Goal: Task Accomplishment & Management: Use online tool/utility

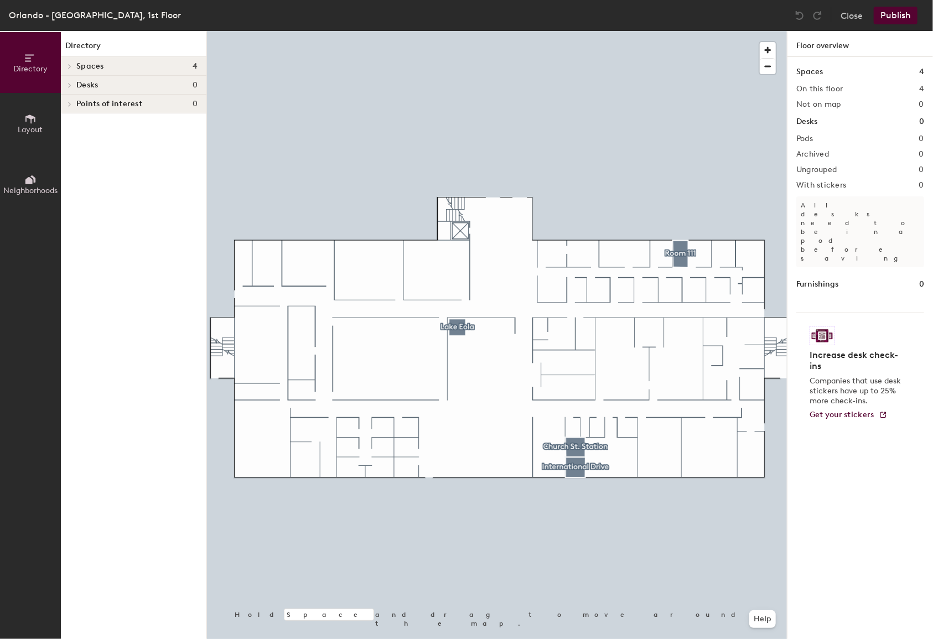
click at [682, 31] on div at bounding box center [497, 31] width 580 height 0
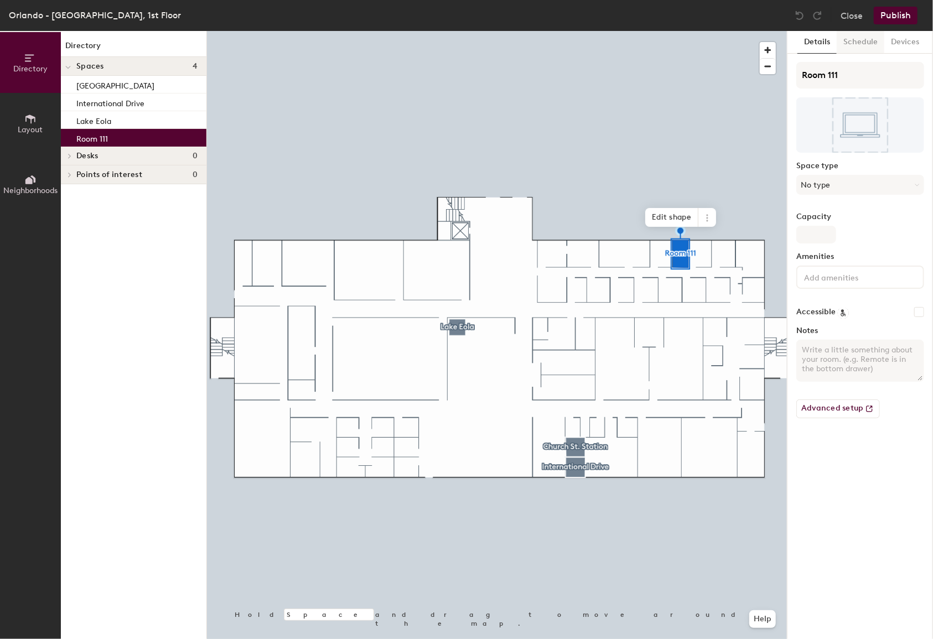
click at [858, 48] on button "Schedule" at bounding box center [861, 42] width 48 height 23
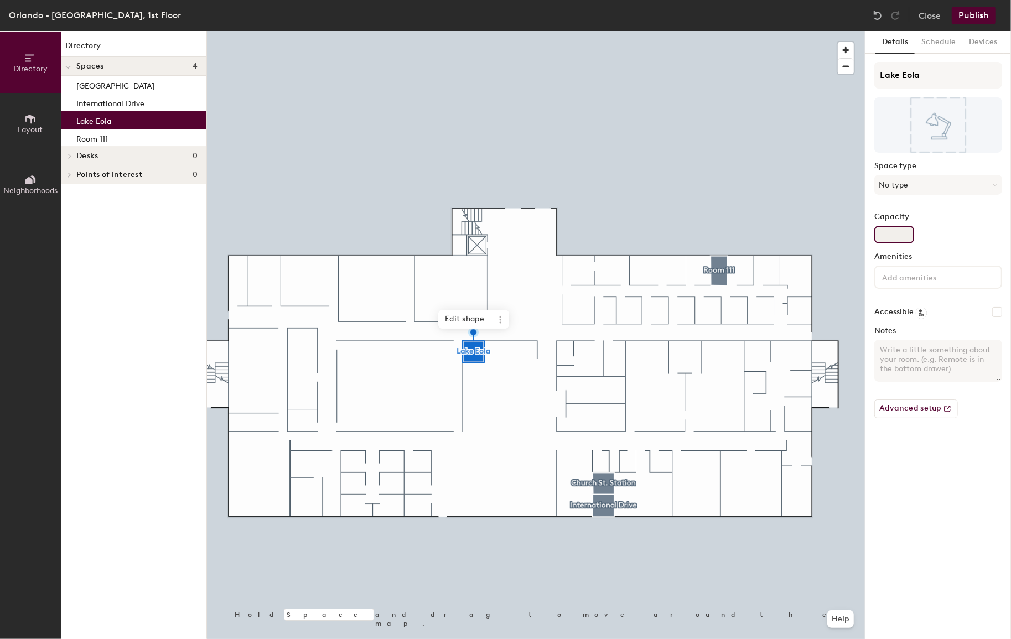
click at [858, 237] on input "Capacity" at bounding box center [894, 235] width 40 height 18
click at [858, 229] on input "Capacity" at bounding box center [894, 235] width 40 height 18
type input "1"
click at [858, 238] on div "Capacity 1" at bounding box center [938, 228] width 128 height 31
click at [858, 13] on button "Close" at bounding box center [930, 16] width 22 height 18
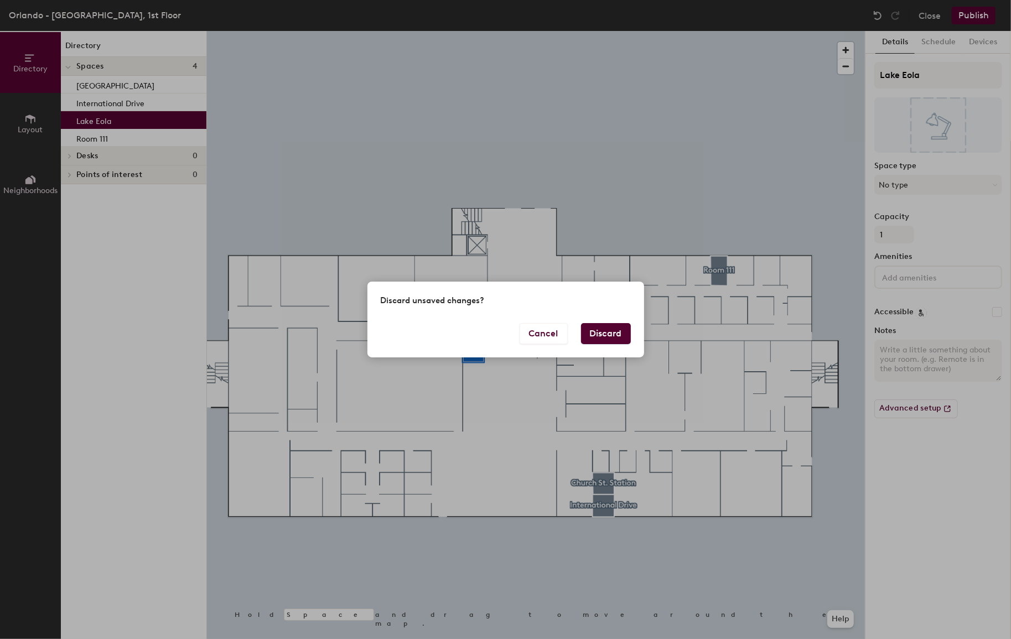
click at [605, 330] on button "Discard" at bounding box center [606, 333] width 50 height 21
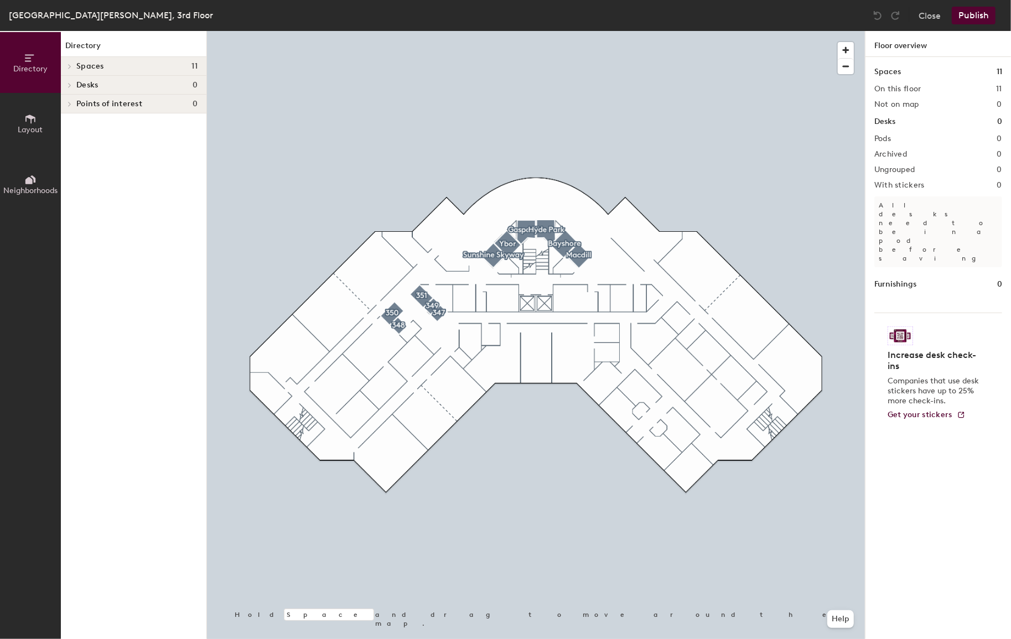
click at [437, 31] on div at bounding box center [536, 31] width 658 height 0
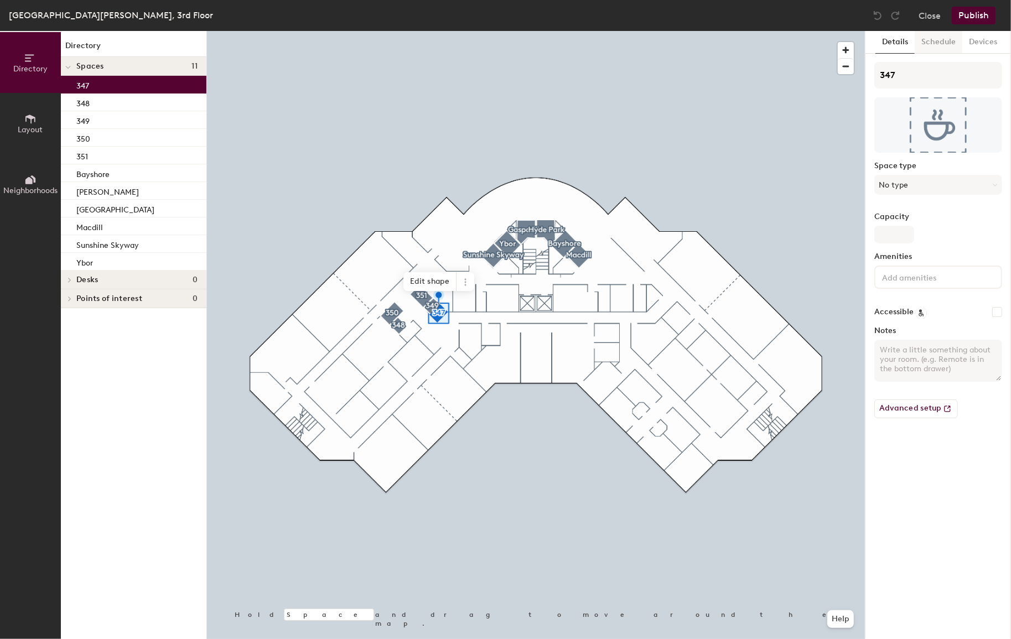
click at [941, 45] on button "Schedule" at bounding box center [939, 42] width 48 height 23
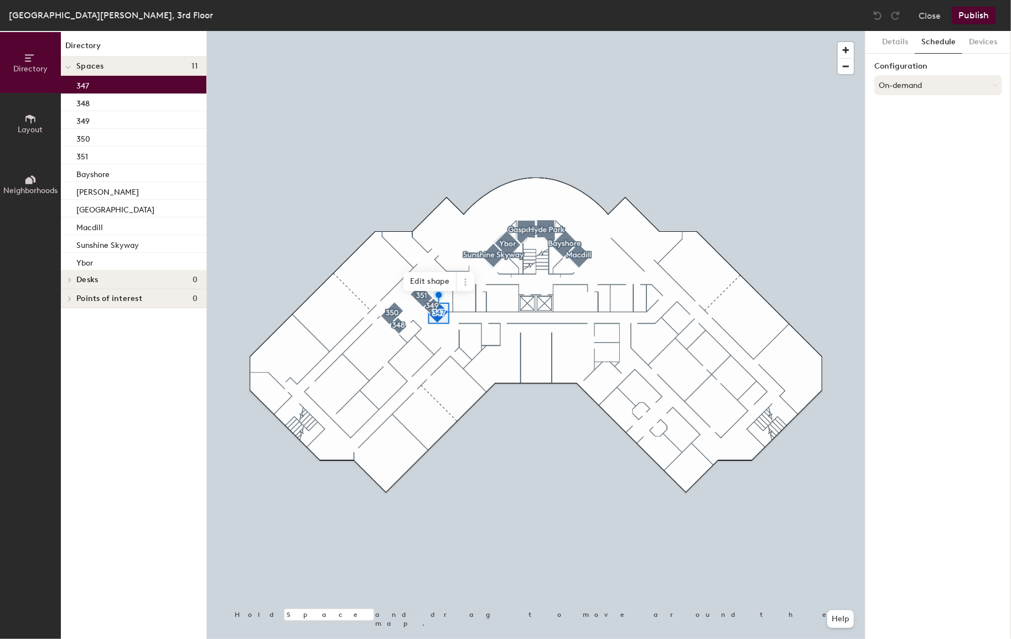
click at [940, 89] on button "On-demand" at bounding box center [938, 85] width 128 height 20
click at [896, 131] on div "Scheduled" at bounding box center [938, 129] width 127 height 17
click at [951, 112] on button "Select account" at bounding box center [938, 110] width 128 height 20
click at [906, 154] on div "Microsoft 365" at bounding box center [938, 154] width 127 height 17
click at [921, 153] on input at bounding box center [938, 153] width 128 height 20
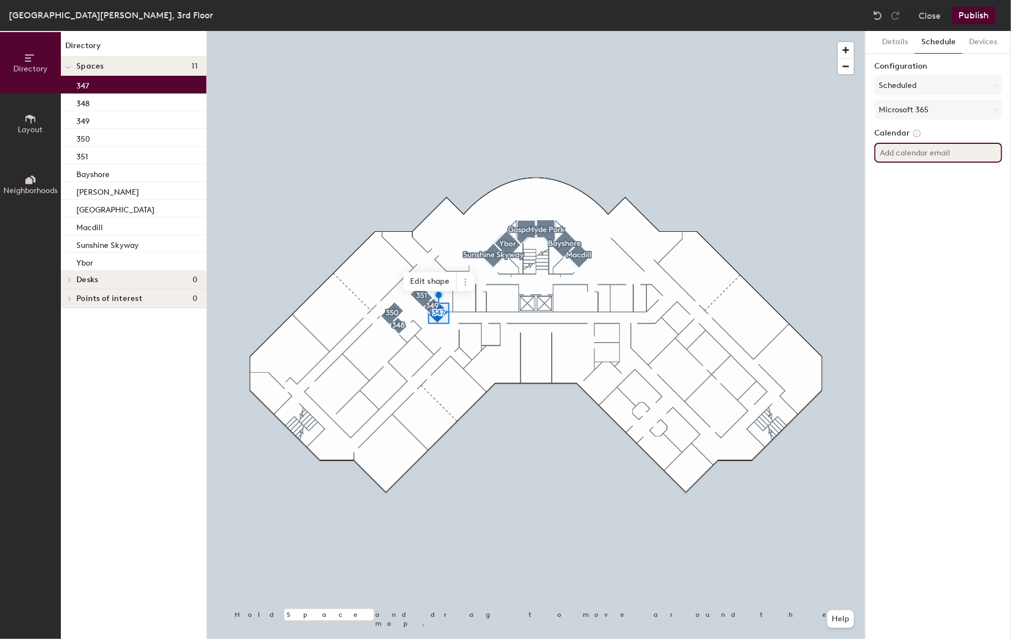
paste input "TPA-CR-107@herzing.edu"
drag, startPoint x: 921, startPoint y: 153, endPoint x: 911, endPoint y: 152, distance: 10.5
click at [911, 152] on input "TPA-CR-107@herzing.edu" at bounding box center [938, 153] width 128 height 20
type input "[EMAIL_ADDRESS][PERSON_NAME][DOMAIN_NAME]"
click at [960, 235] on div "Details Schedule Devices Configuration Scheduled Microsoft 365 Calendar TPA-CR-…" at bounding box center [938, 335] width 146 height 608
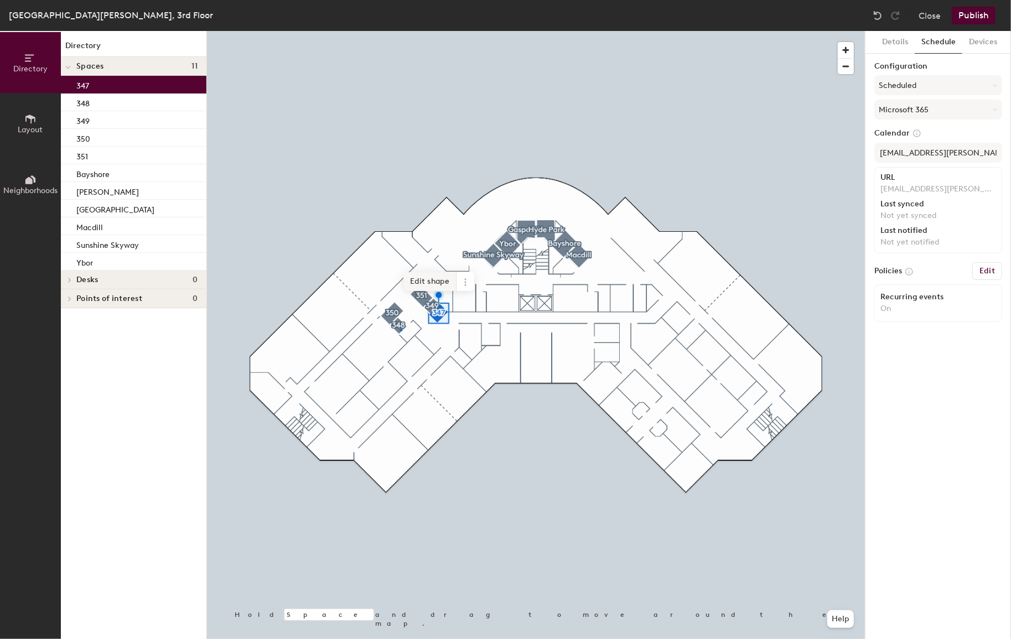
click at [400, 31] on div at bounding box center [536, 31] width 658 height 0
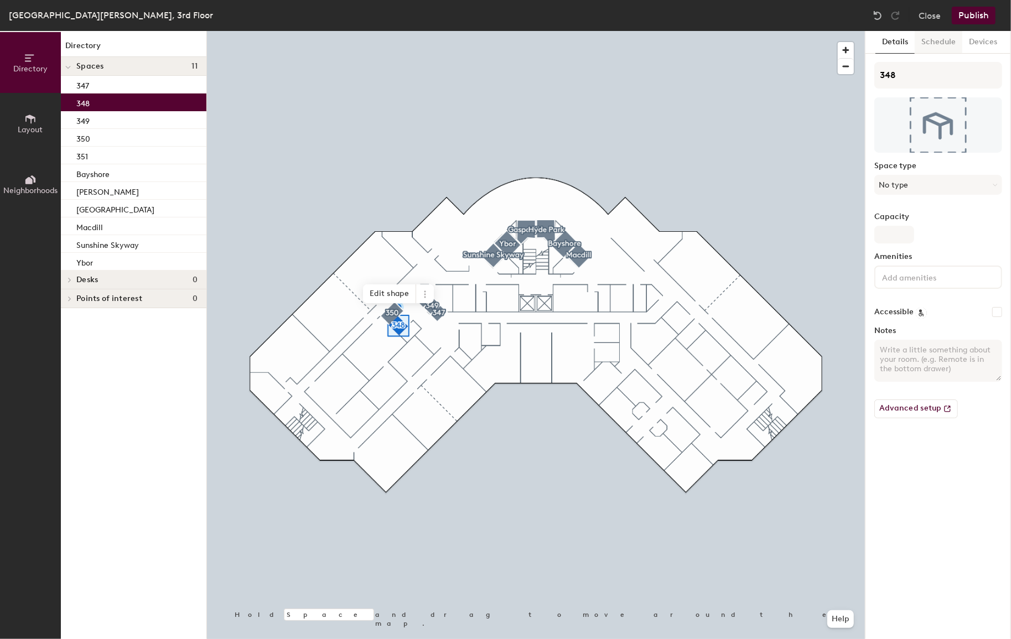
click at [937, 39] on button "Schedule" at bounding box center [939, 42] width 48 height 23
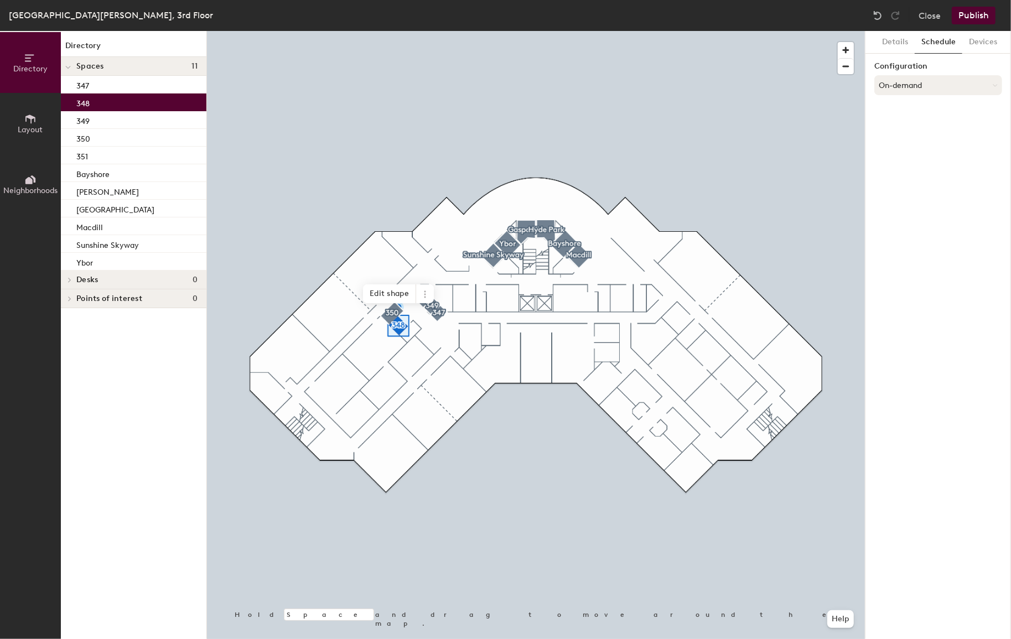
click at [898, 86] on button "On-demand" at bounding box center [938, 85] width 128 height 20
click at [901, 129] on div "Scheduled" at bounding box center [938, 129] width 127 height 17
click at [927, 115] on button "Select account" at bounding box center [938, 110] width 128 height 20
click at [920, 154] on div "Microsoft 365" at bounding box center [938, 154] width 127 height 17
click at [915, 156] on input at bounding box center [938, 153] width 128 height 20
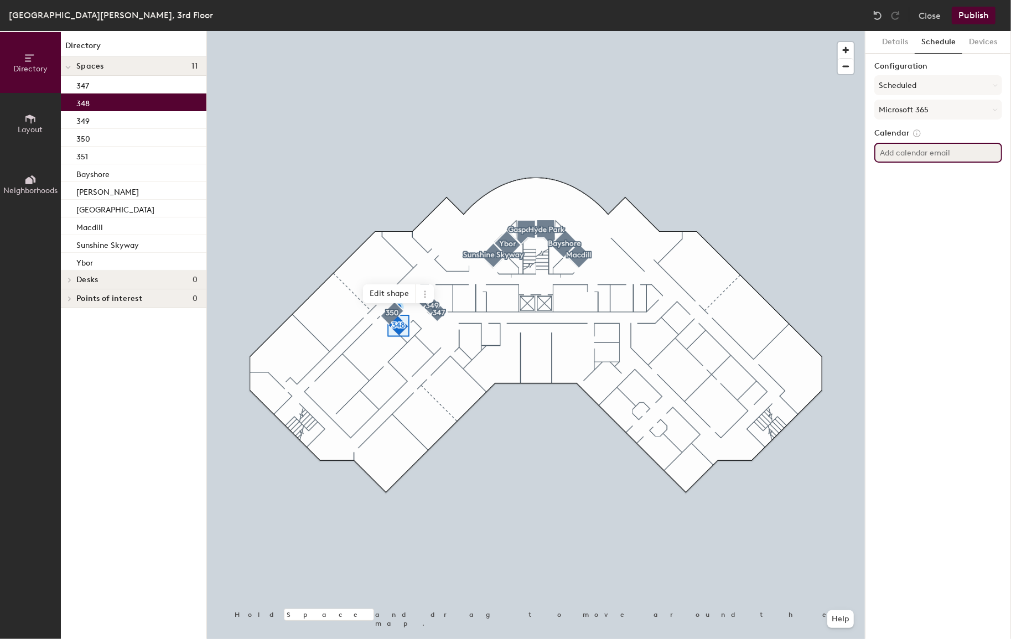
paste input "TPA-CR-107@herzing.edu"
drag, startPoint x: 921, startPoint y: 153, endPoint x: 909, endPoint y: 152, distance: 12.2
click at [909, 152] on input "TPA-CR-107@herzing.edu" at bounding box center [938, 153] width 128 height 20
type input "[EMAIL_ADDRESS][PERSON_NAME][DOMAIN_NAME]"
click at [920, 209] on div "Details Schedule Devices Configuration Scheduled Microsoft 365 Calendar TPA-CR-…" at bounding box center [938, 335] width 146 height 608
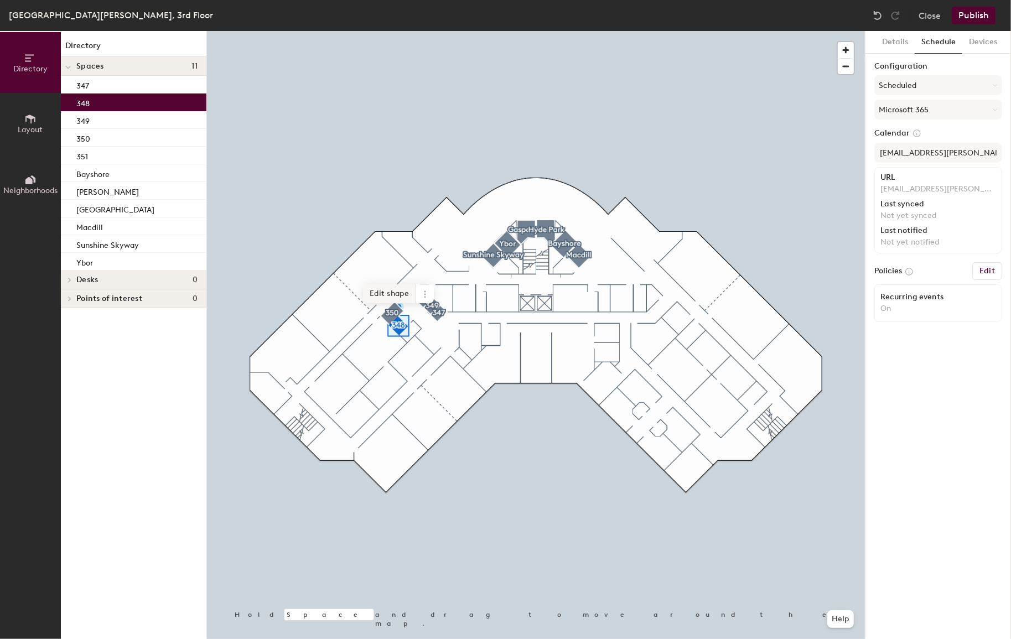
click at [430, 31] on div at bounding box center [536, 31] width 658 height 0
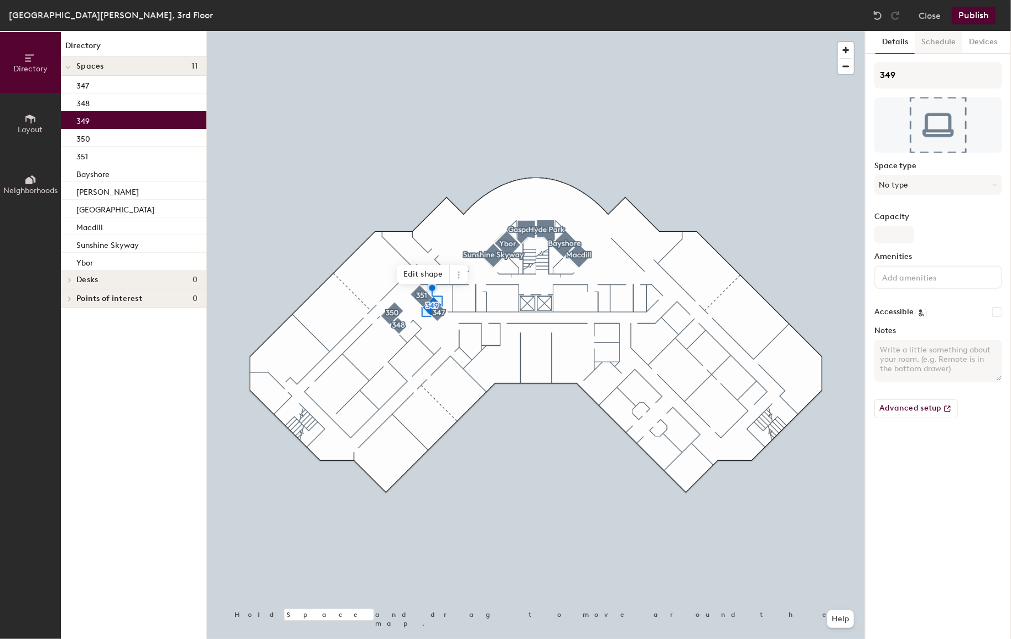
click at [950, 39] on button "Schedule" at bounding box center [939, 42] width 48 height 23
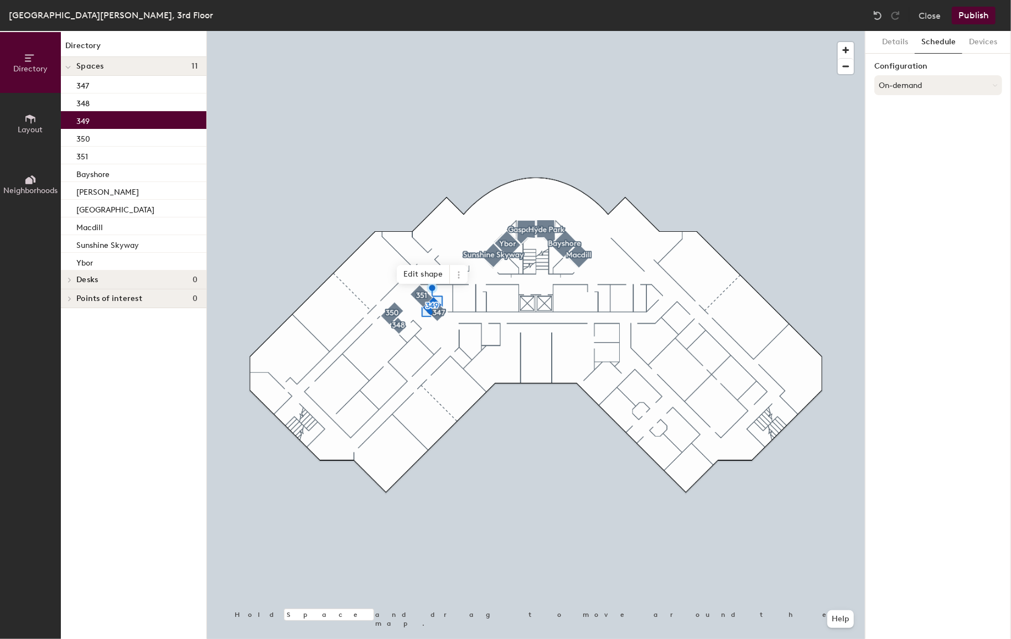
click at [921, 83] on button "On-demand" at bounding box center [938, 85] width 128 height 20
click at [915, 127] on div "Scheduled" at bounding box center [938, 129] width 127 height 17
click at [915, 105] on button "Select account" at bounding box center [938, 110] width 128 height 20
click at [919, 153] on div "Microsoft 365" at bounding box center [938, 154] width 127 height 17
click at [913, 153] on input at bounding box center [938, 153] width 128 height 20
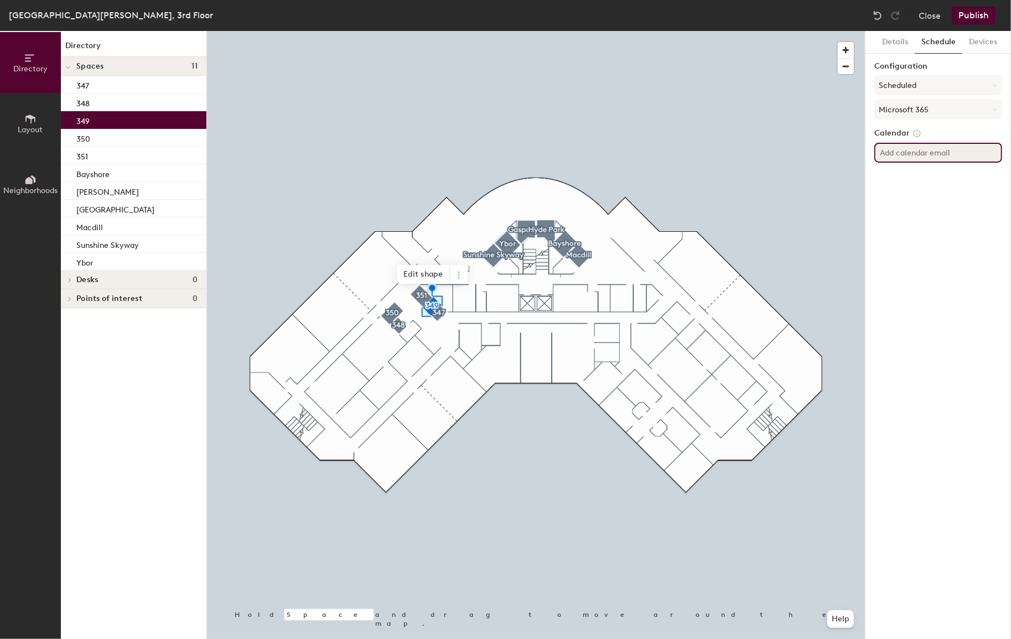
paste input "TPA-CR-107@herzing.edu"
drag, startPoint x: 921, startPoint y: 151, endPoint x: 911, endPoint y: 152, distance: 10.5
click at [911, 152] on input "TPA-CR-107@herzing.edu" at bounding box center [938, 153] width 128 height 20
type input "[EMAIL_ADDRESS][PERSON_NAME][DOMAIN_NAME]"
click at [947, 213] on div "Details Schedule Devices Configuration Scheduled Microsoft 365 Calendar TPA-CR-…" at bounding box center [938, 335] width 146 height 608
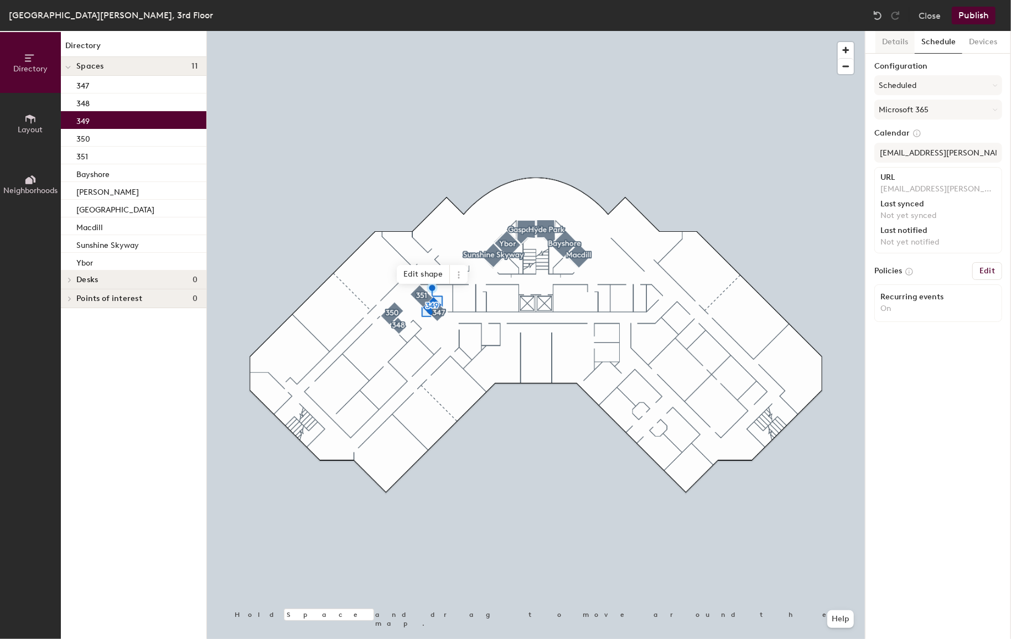
click at [887, 40] on button "Details" at bounding box center [894, 42] width 39 height 23
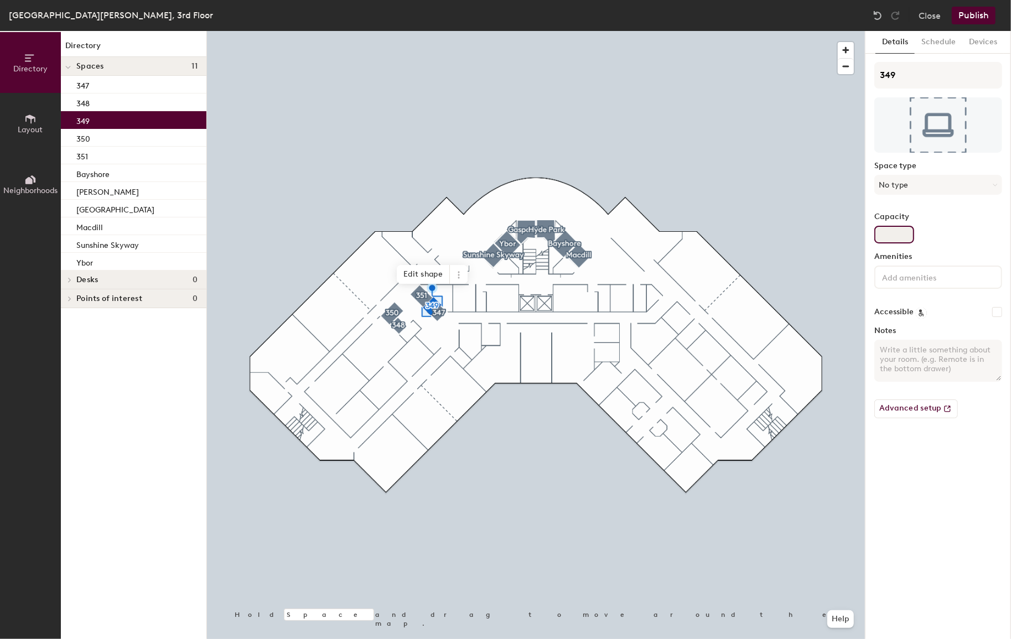
click at [897, 231] on input "Capacity" at bounding box center [894, 235] width 40 height 18
type input "1"
click at [397, 31] on div at bounding box center [536, 31] width 658 height 0
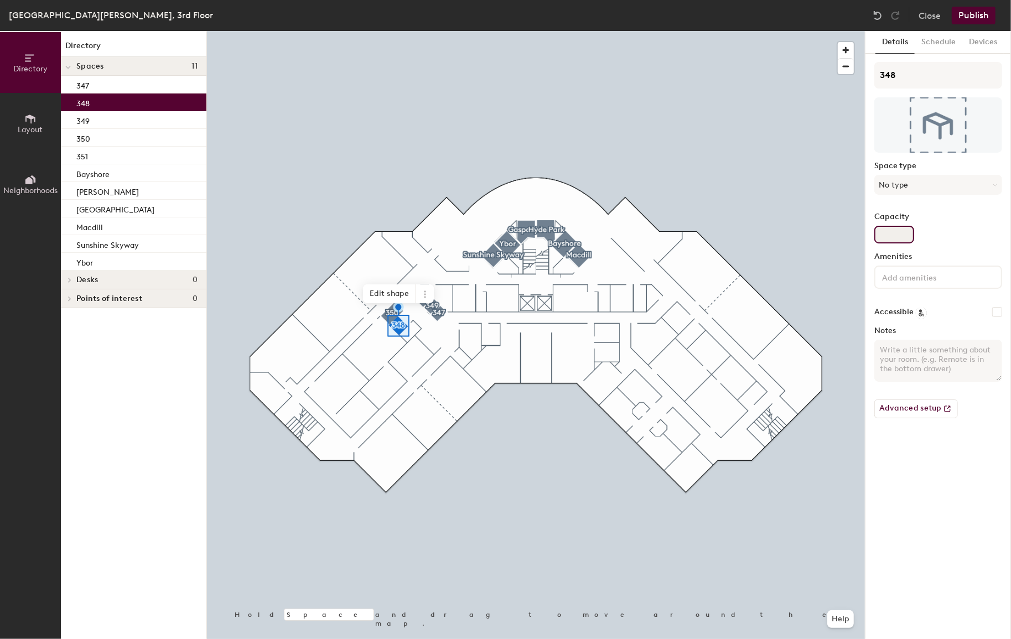
click at [895, 234] on input "Capacity" at bounding box center [894, 235] width 40 height 18
type input "1"
click at [442, 31] on div at bounding box center [536, 31] width 658 height 0
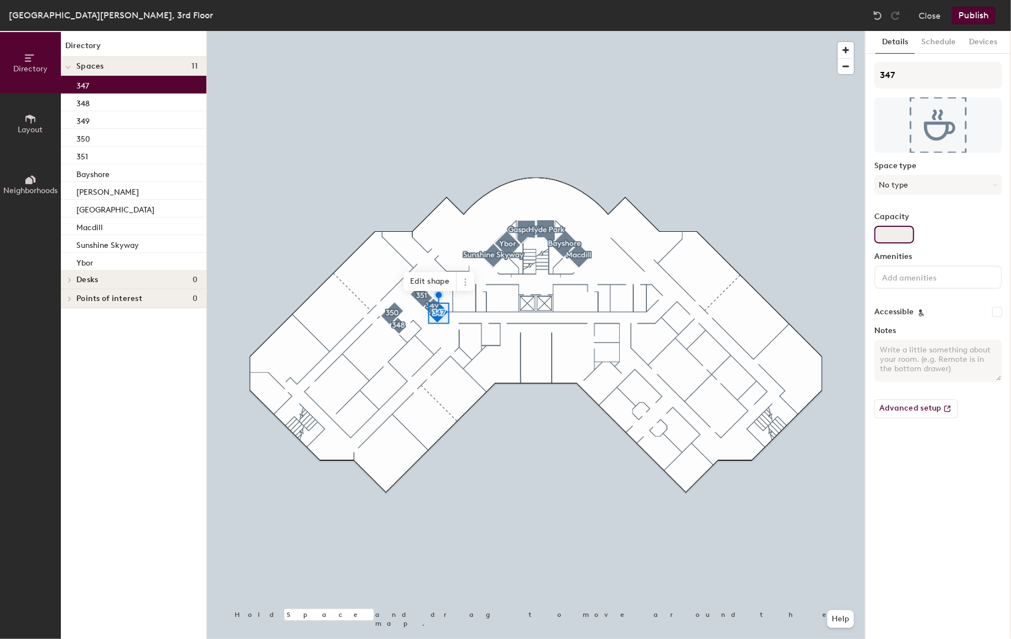
click at [910, 232] on input "Capacity" at bounding box center [894, 235] width 40 height 18
type input "1"
click at [921, 188] on button "No type" at bounding box center [938, 185] width 128 height 20
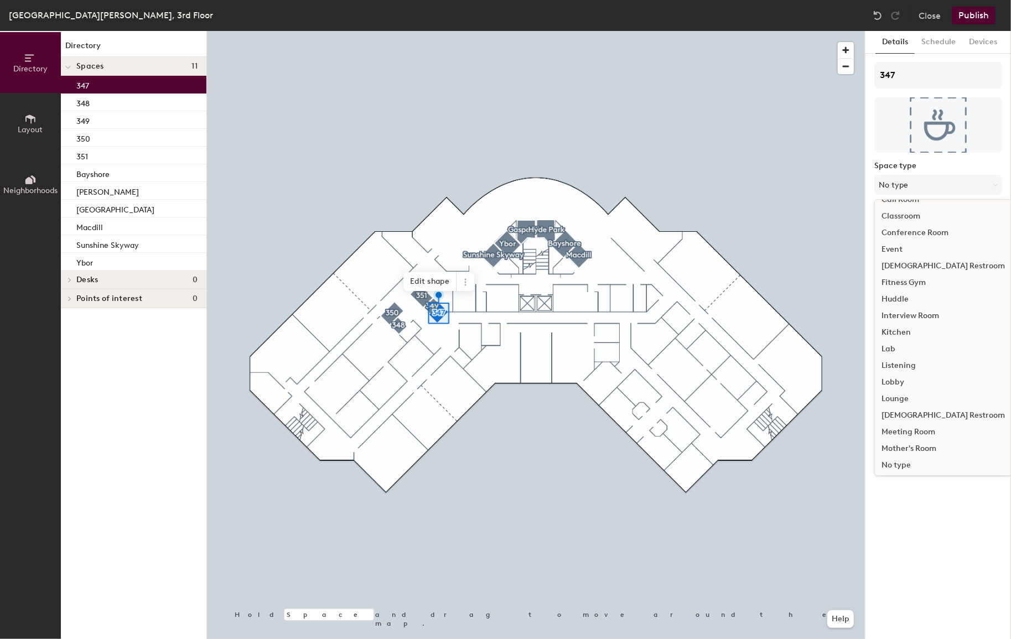
scroll to position [247, 0]
click at [915, 414] on div "Study Room" at bounding box center [943, 413] width 137 height 17
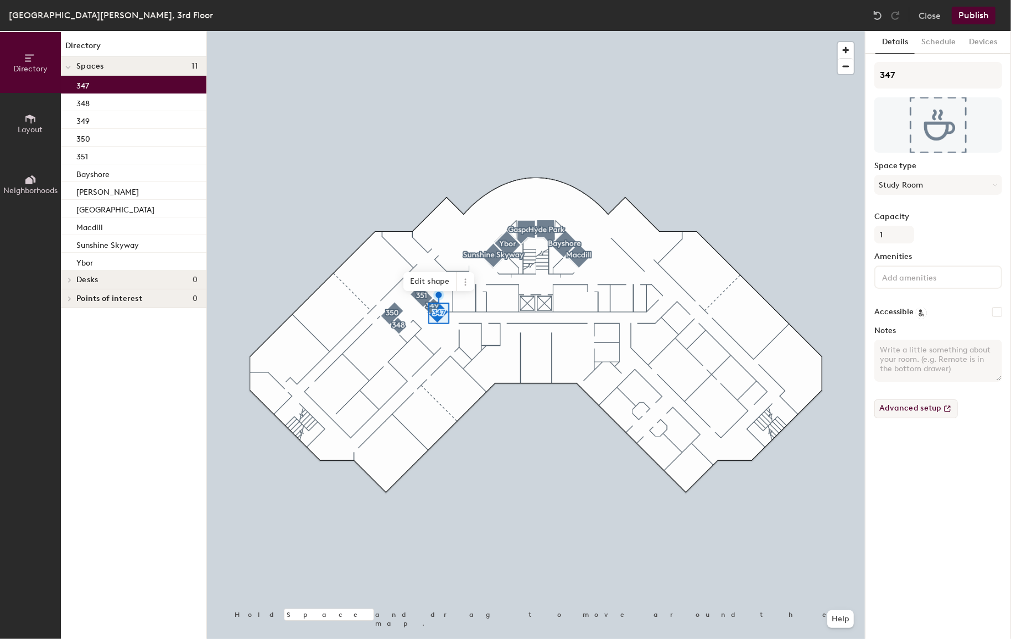
click at [398, 31] on div at bounding box center [536, 31] width 658 height 0
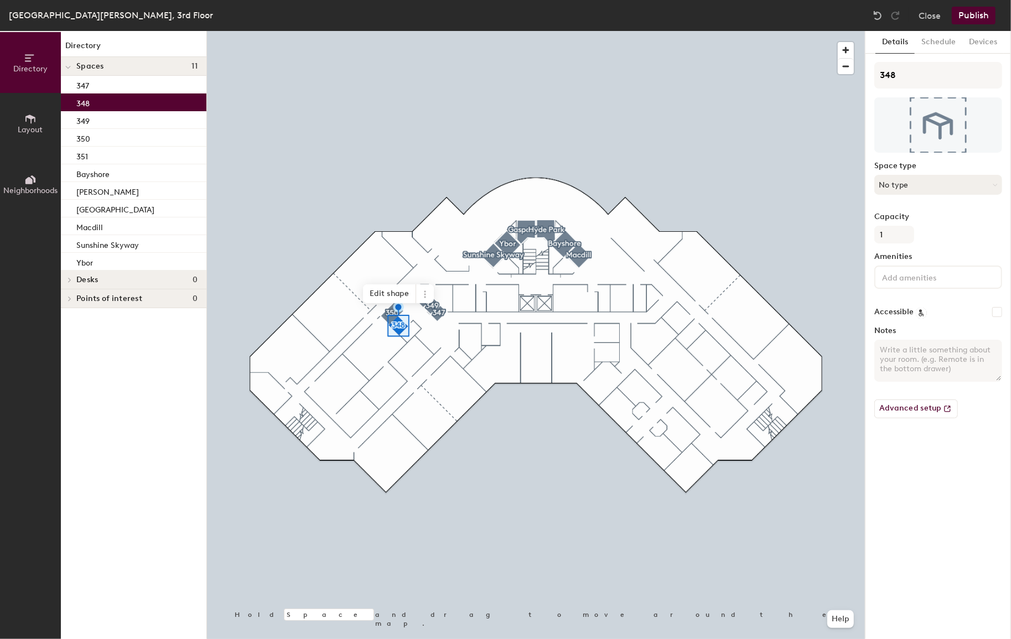
click at [926, 182] on button "No type" at bounding box center [938, 185] width 128 height 20
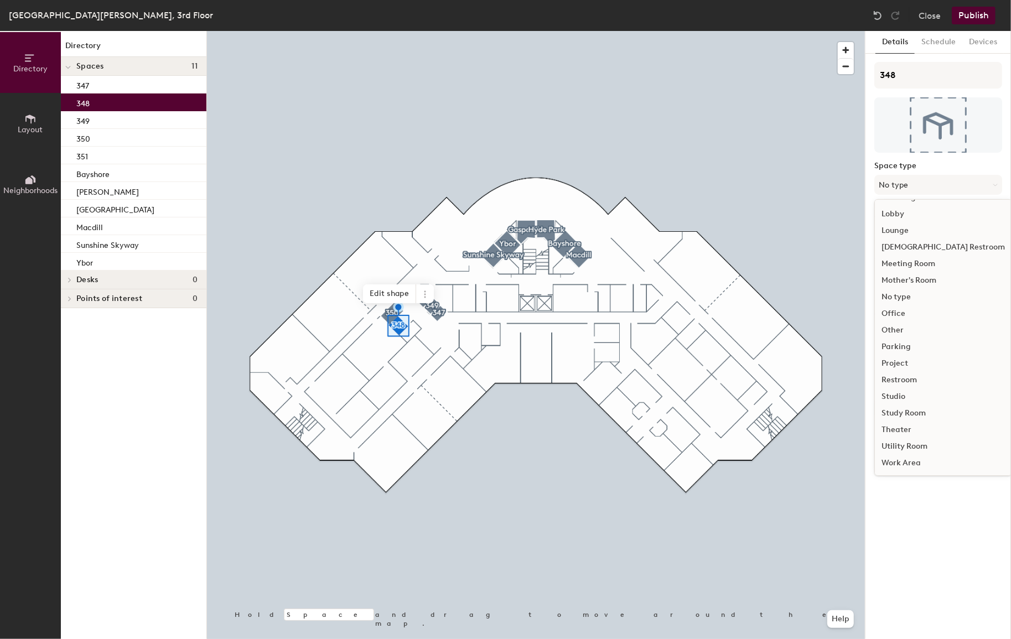
click at [920, 411] on div "Study Room" at bounding box center [943, 413] width 137 height 17
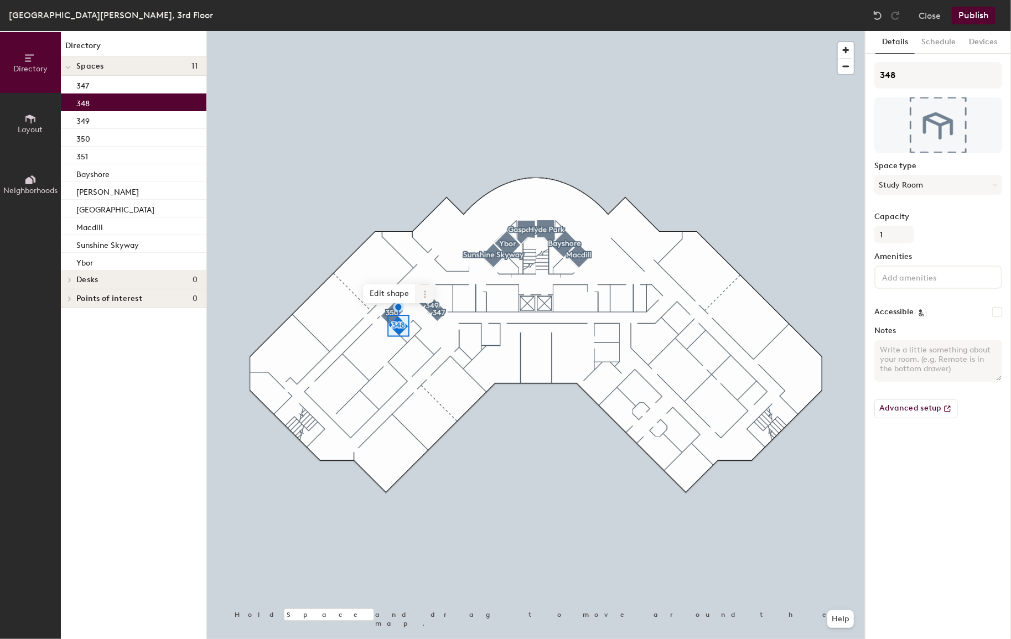
click at [427, 31] on div at bounding box center [536, 31] width 658 height 0
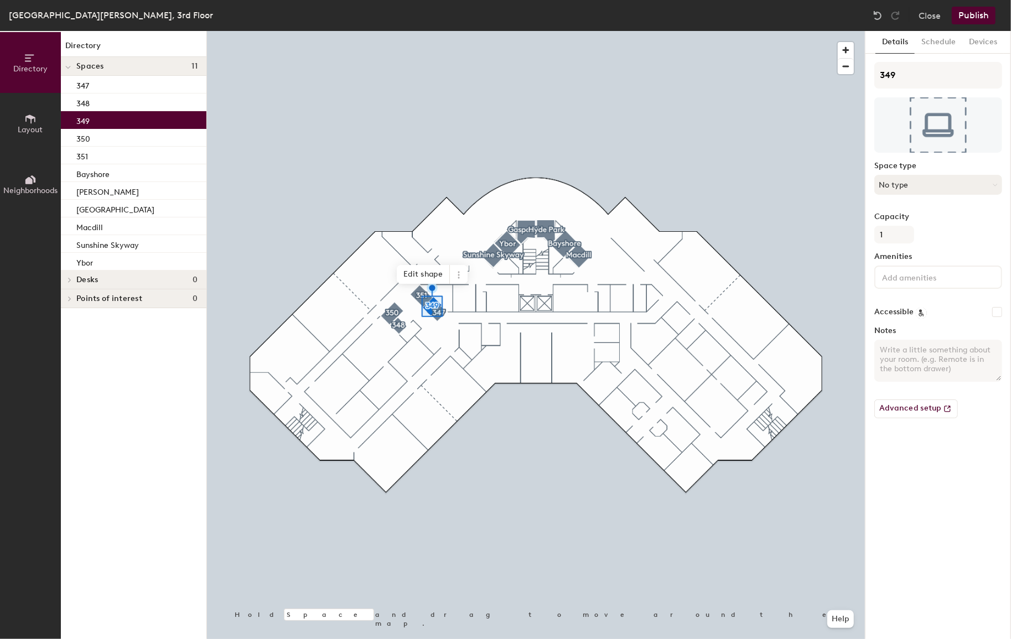
click at [944, 180] on button "No type" at bounding box center [938, 185] width 128 height 20
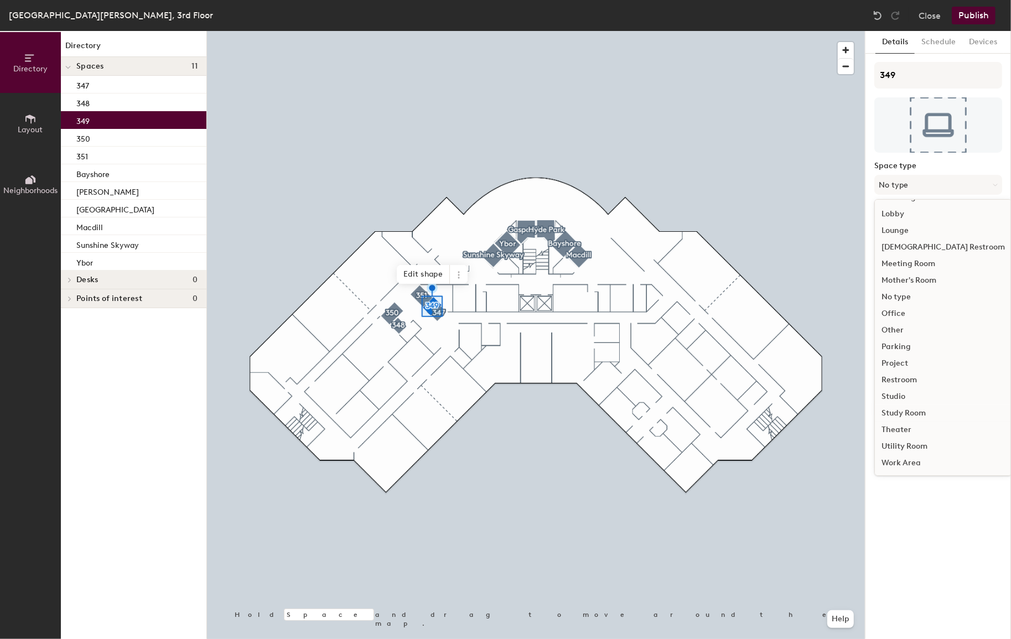
click at [919, 415] on div "Study Room" at bounding box center [943, 413] width 137 height 17
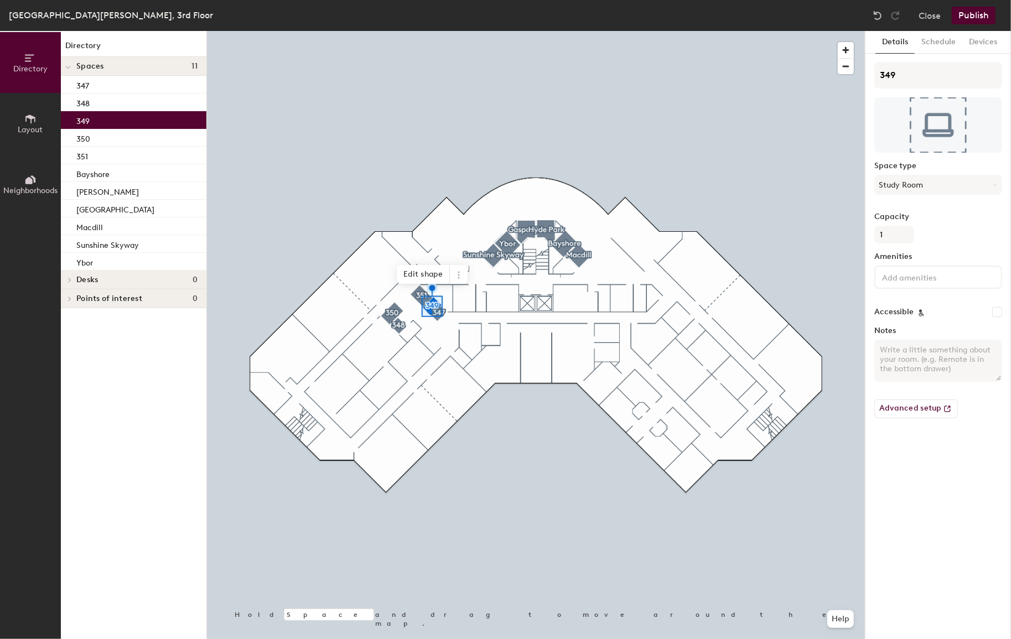
click at [980, 16] on button "Publish" at bounding box center [974, 16] width 44 height 18
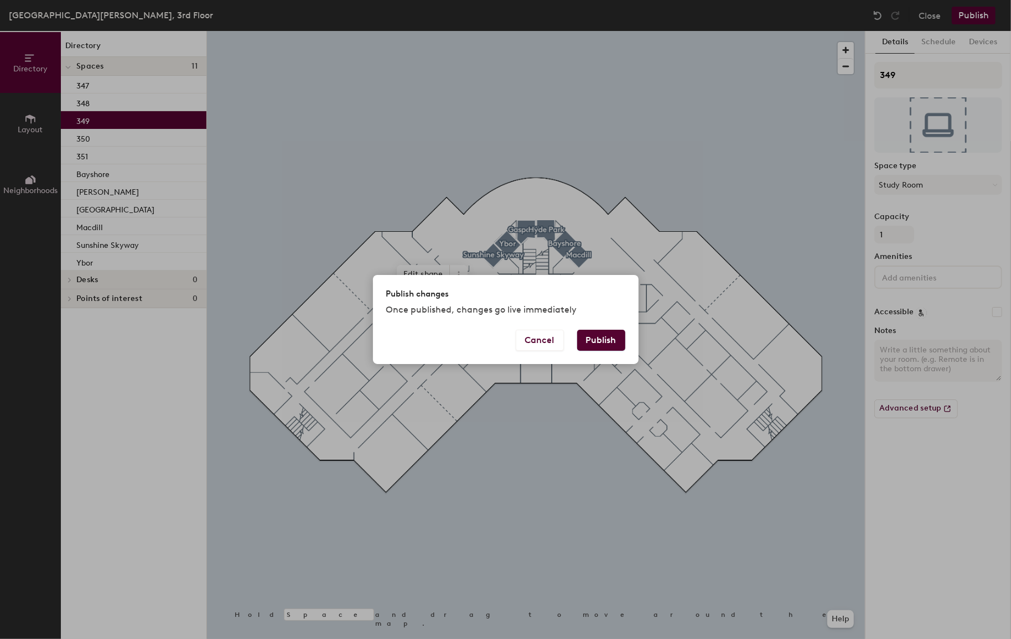
click at [607, 343] on button "Publish" at bounding box center [601, 340] width 48 height 21
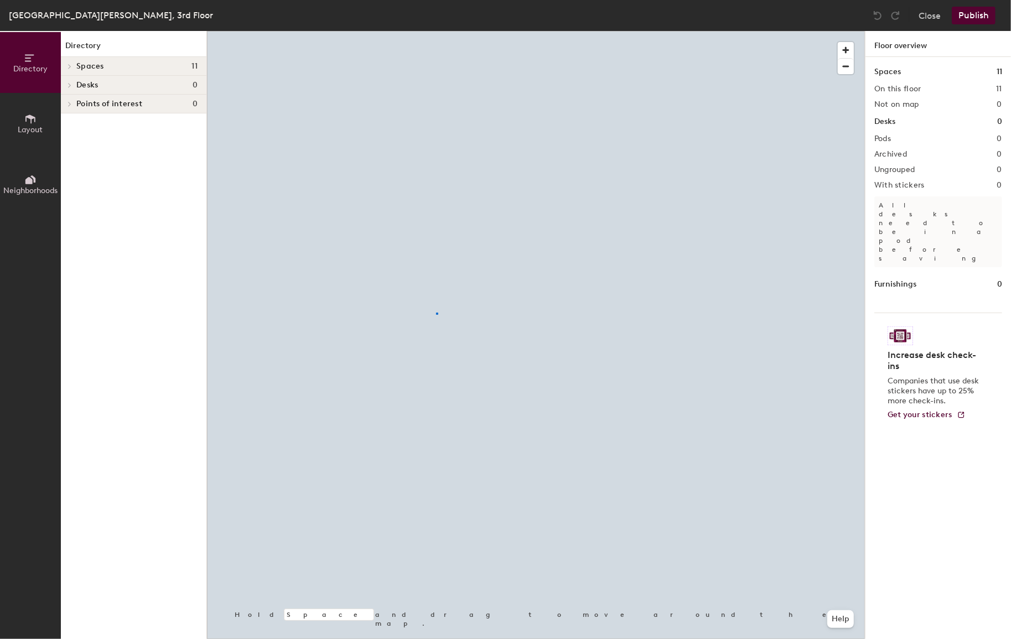
click at [436, 31] on div at bounding box center [536, 31] width 658 height 0
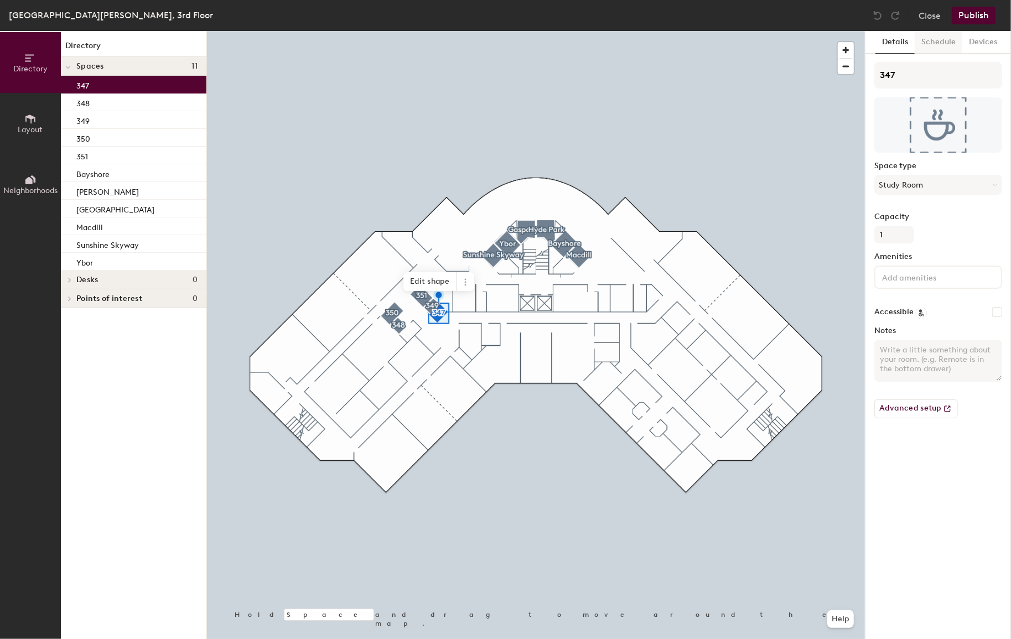
click at [943, 44] on button "Schedule" at bounding box center [939, 42] width 48 height 23
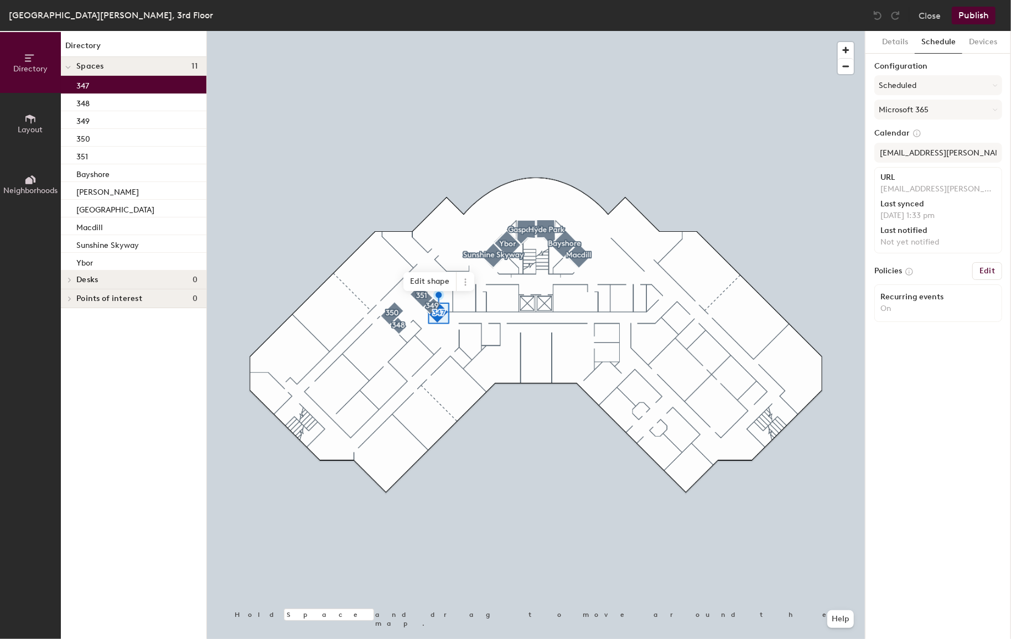
click at [422, 31] on div at bounding box center [536, 31] width 658 height 0
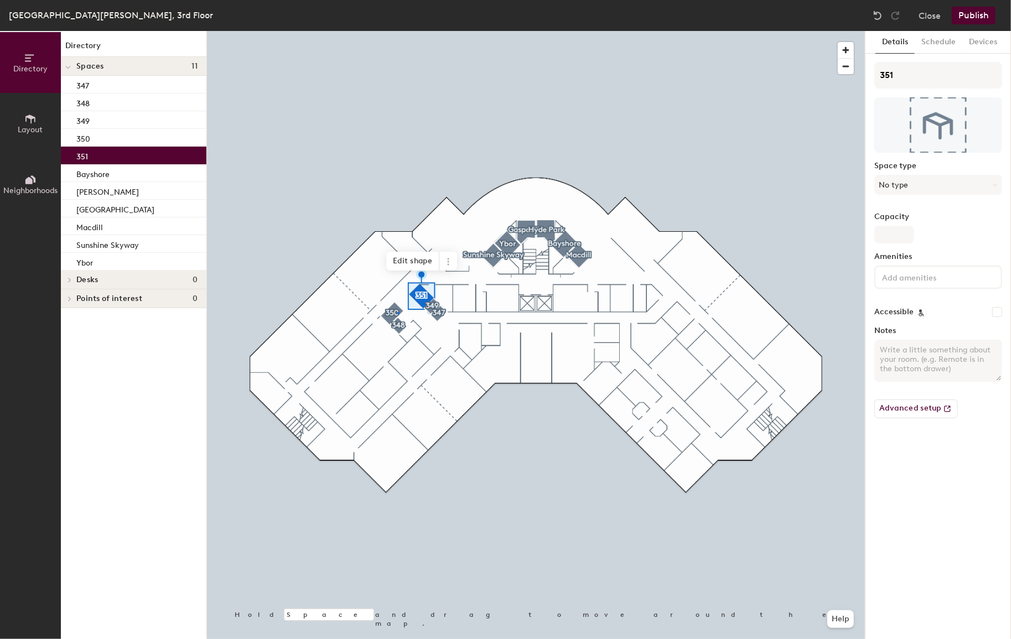
click at [397, 31] on div at bounding box center [536, 31] width 658 height 0
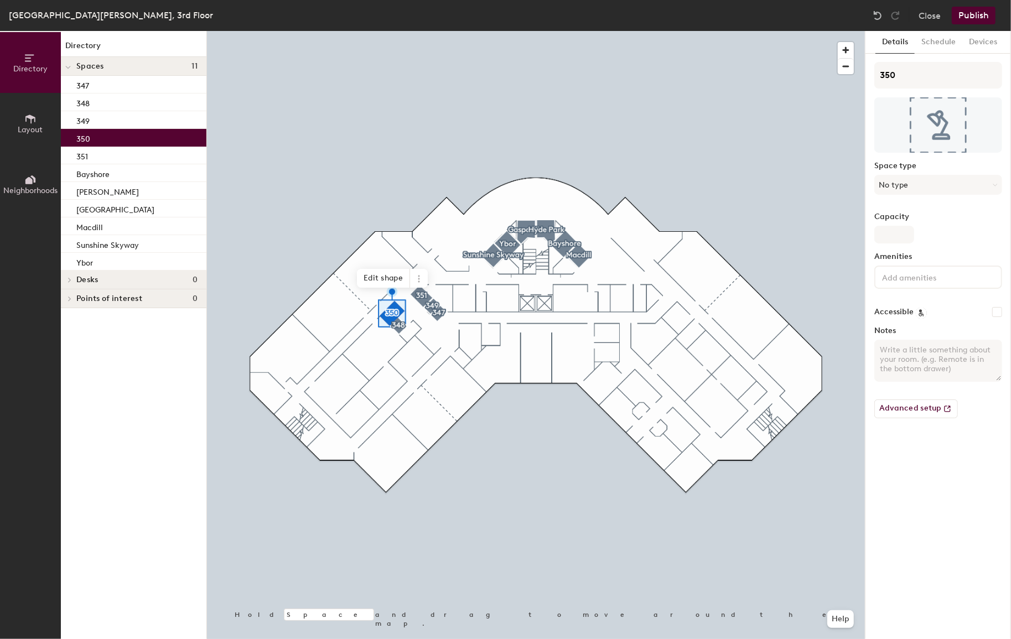
click at [399, 31] on div at bounding box center [536, 31] width 658 height 0
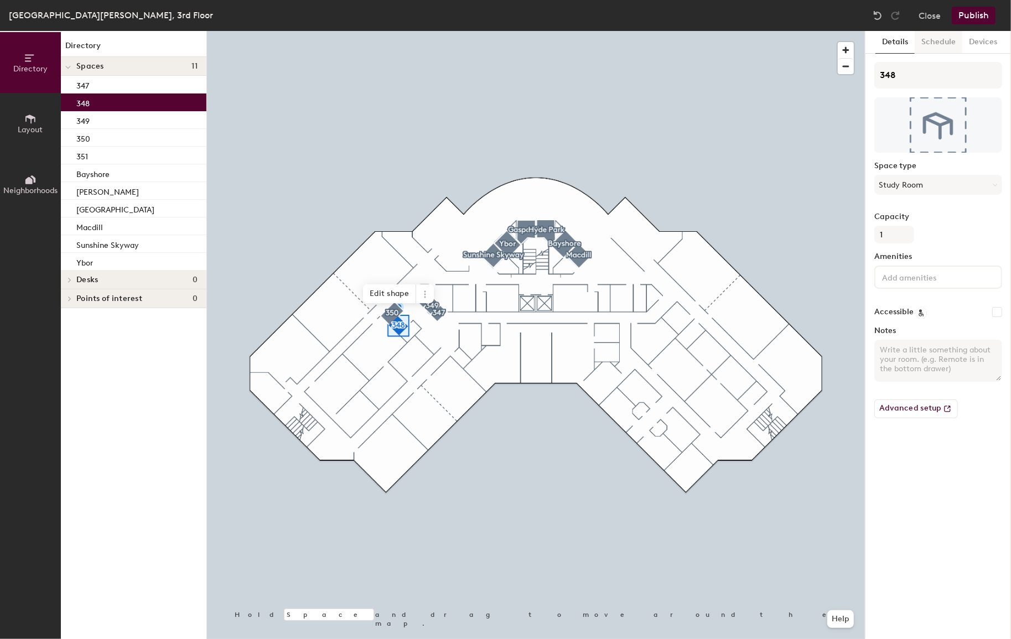
click at [949, 45] on button "Schedule" at bounding box center [939, 42] width 48 height 23
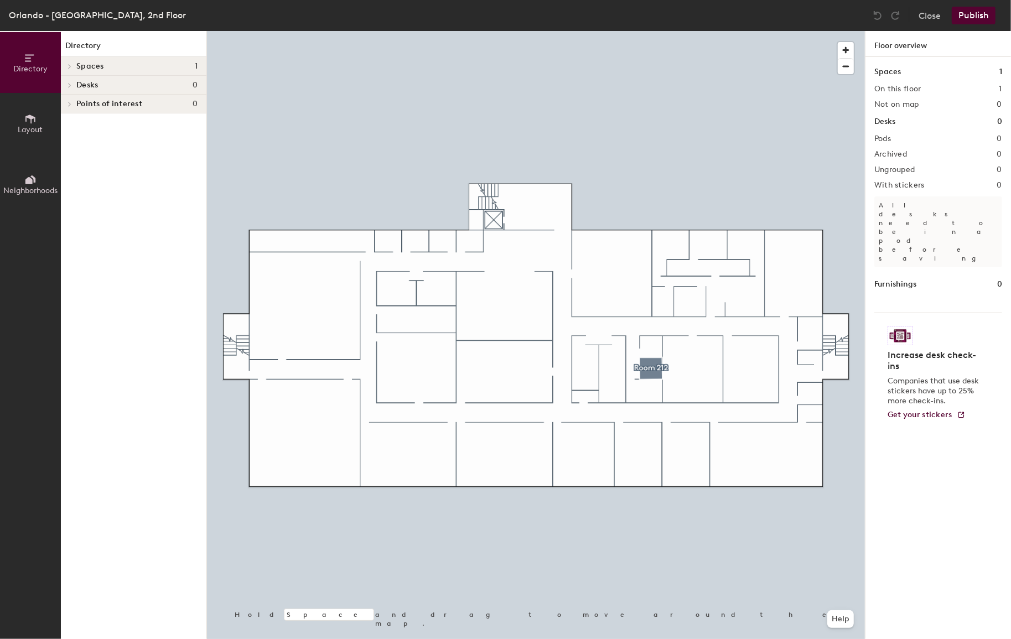
click at [650, 31] on div at bounding box center [536, 31] width 658 height 0
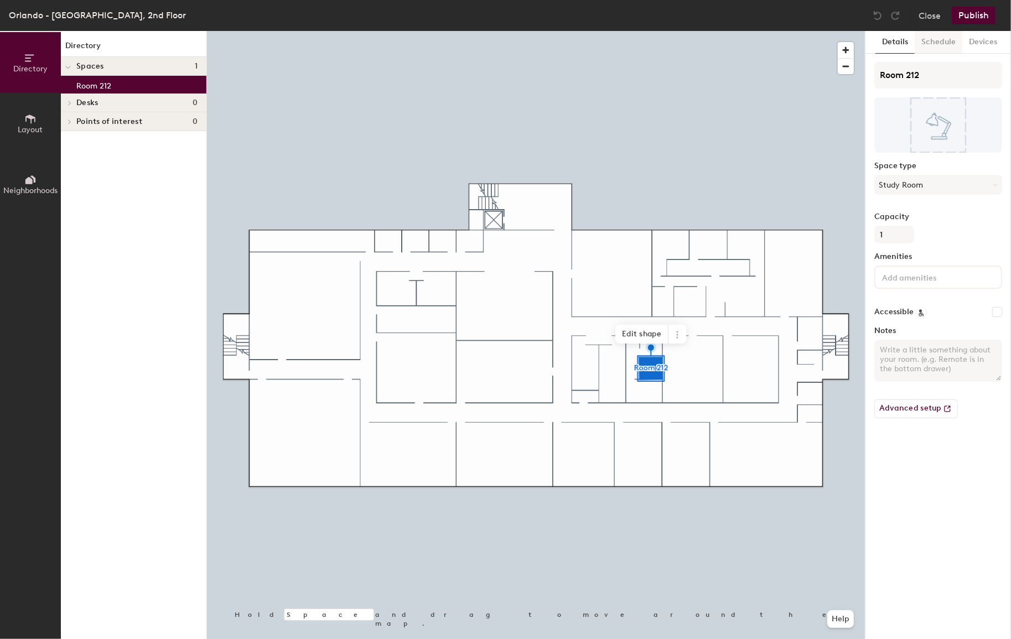
click at [935, 33] on button "Schedule" at bounding box center [939, 42] width 48 height 23
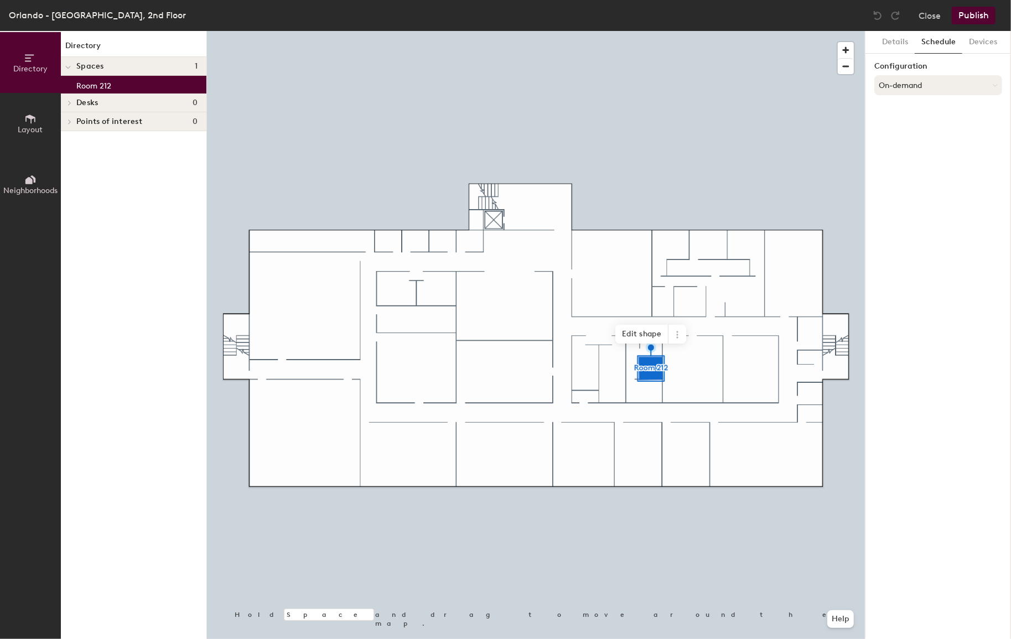
click at [915, 83] on button "On-demand" at bounding box center [938, 85] width 128 height 20
click at [921, 130] on div at bounding box center [927, 129] width 12 height 12
click at [913, 113] on button "Select account" at bounding box center [938, 110] width 128 height 20
click at [919, 155] on div "Microsoft 365" at bounding box center [938, 154] width 127 height 17
click at [907, 156] on input at bounding box center [938, 153] width 128 height 20
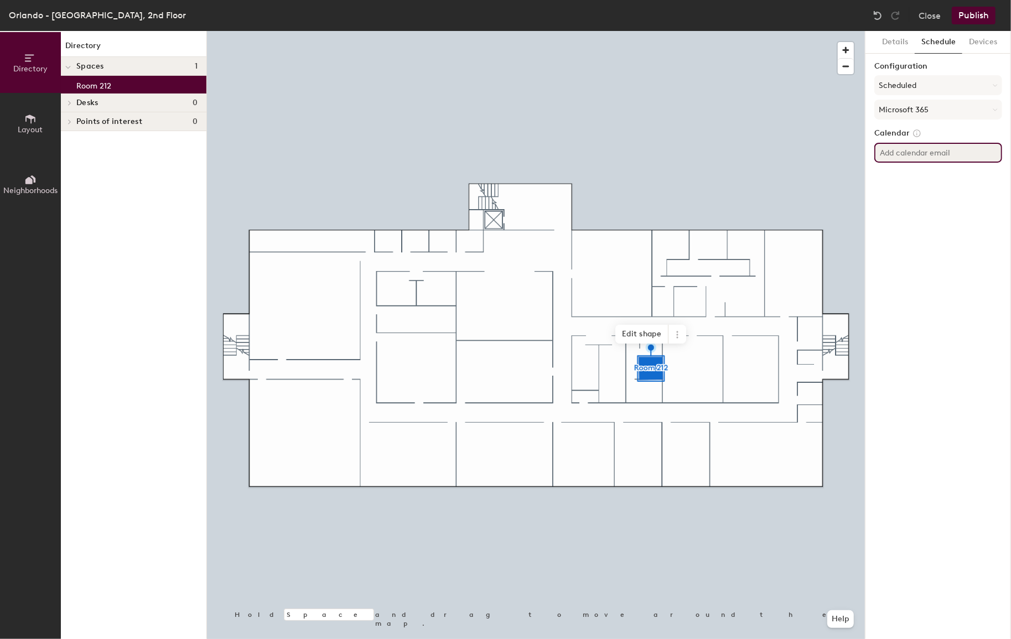
click at [930, 154] on input at bounding box center [938, 153] width 128 height 20
paste input "ORL-CR-212@herzing.edu"
type input "ORL-CR-212@herzing.edu"
click at [931, 201] on div "Details Schedule Devices Configuration Scheduled Microsoft 365 Calendar ORL-CR-…" at bounding box center [938, 335] width 146 height 608
click at [979, 15] on button "Publish" at bounding box center [974, 16] width 44 height 18
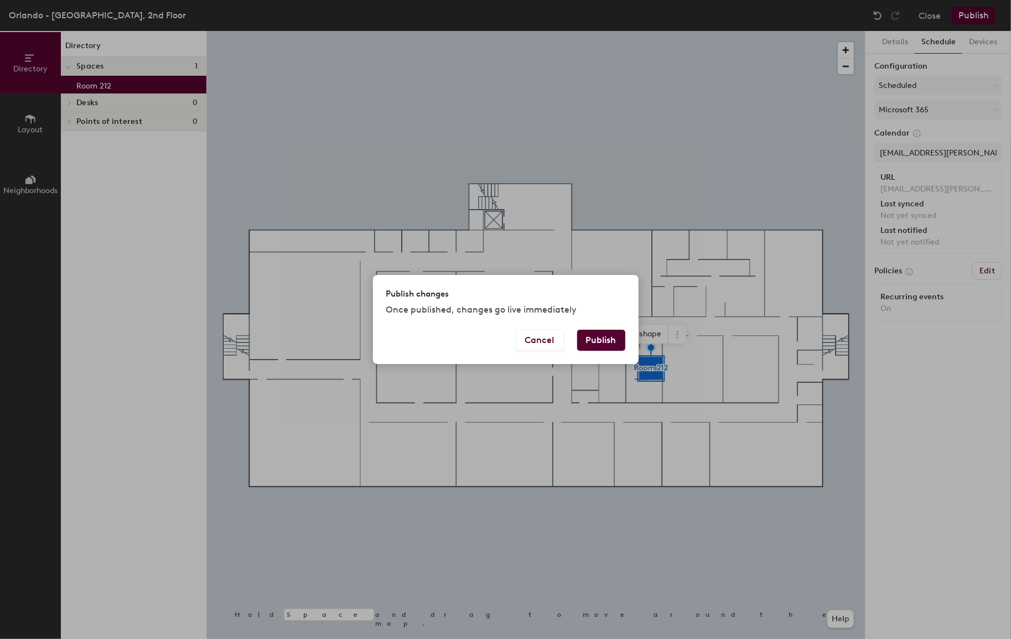
click at [597, 340] on button "Publish" at bounding box center [601, 340] width 48 height 21
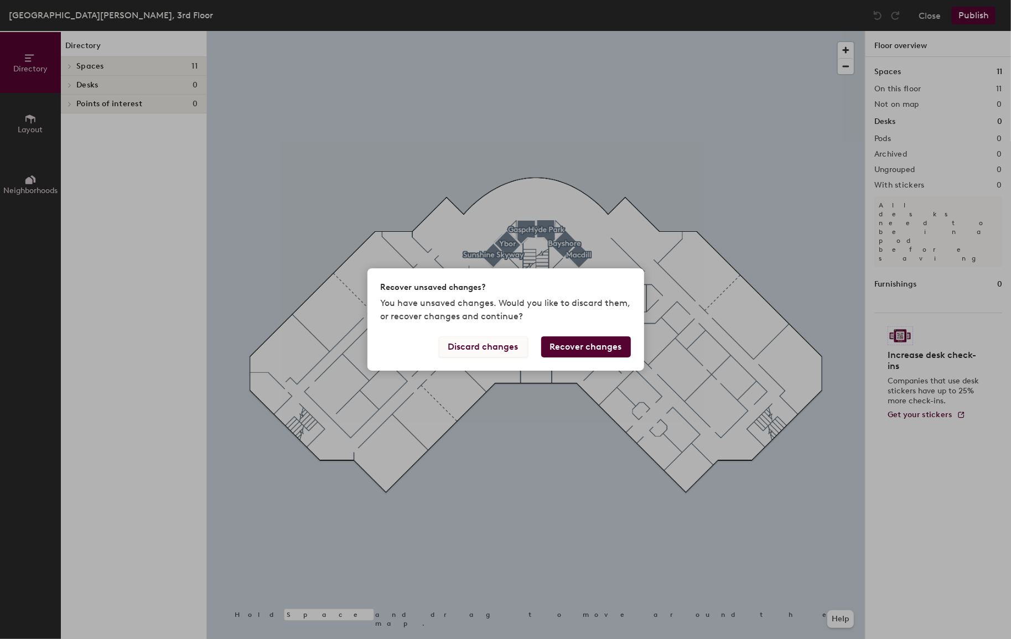
click at [509, 350] on button "Discard changes" at bounding box center [483, 346] width 89 height 21
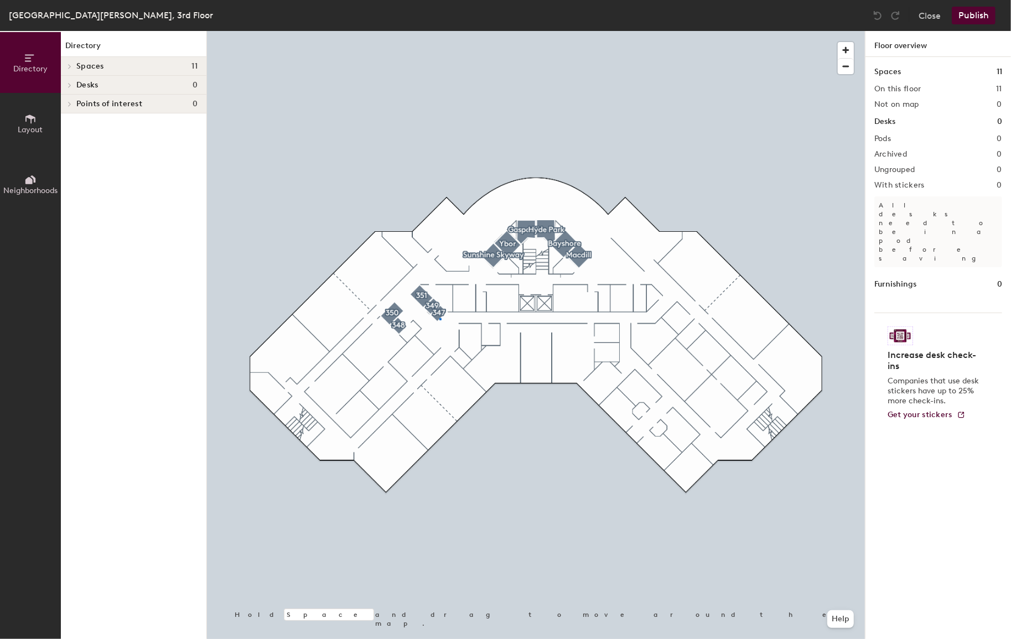
click at [439, 31] on div at bounding box center [536, 31] width 658 height 0
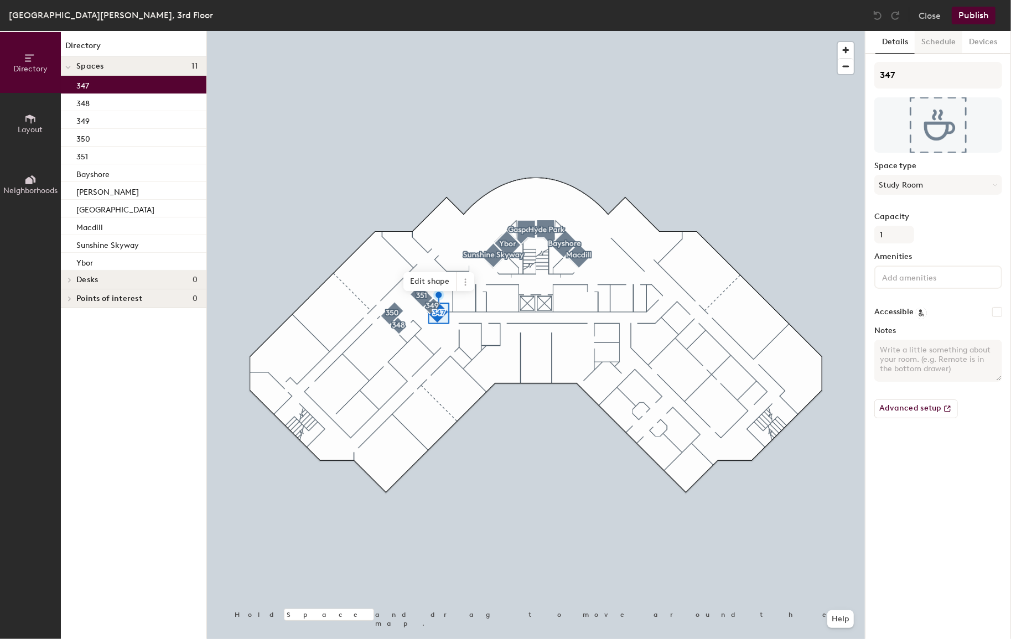
click at [950, 40] on button "Schedule" at bounding box center [939, 42] width 48 height 23
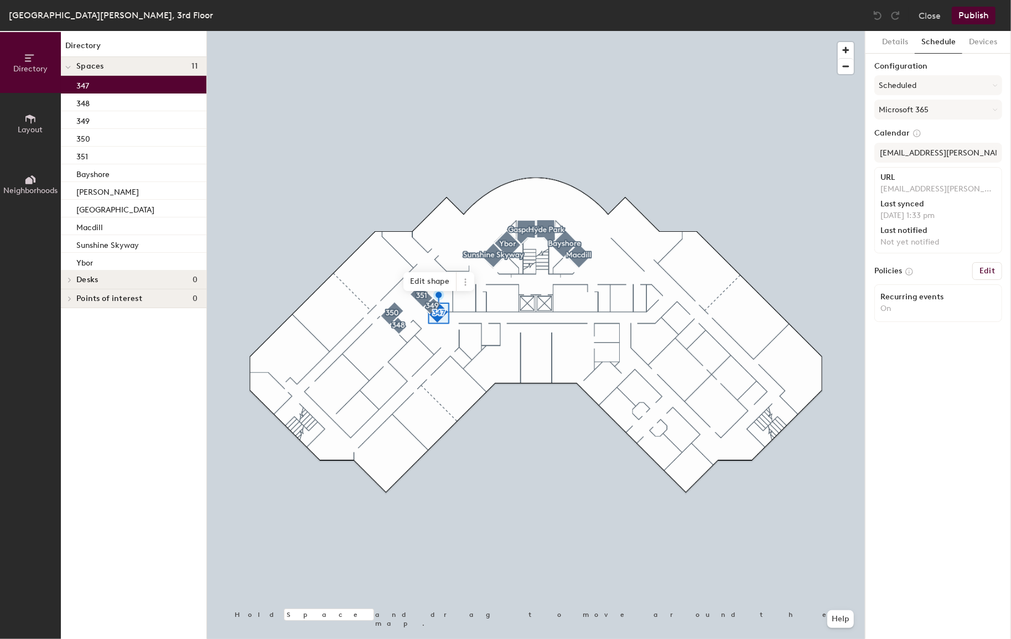
drag, startPoint x: 937, startPoint y: 215, endPoint x: 885, endPoint y: 215, distance: 52.0
click at [885, 215] on p "[DATE] 1:33 pm" at bounding box center [938, 216] width 116 height 10
click at [423, 31] on div at bounding box center [536, 31] width 658 height 0
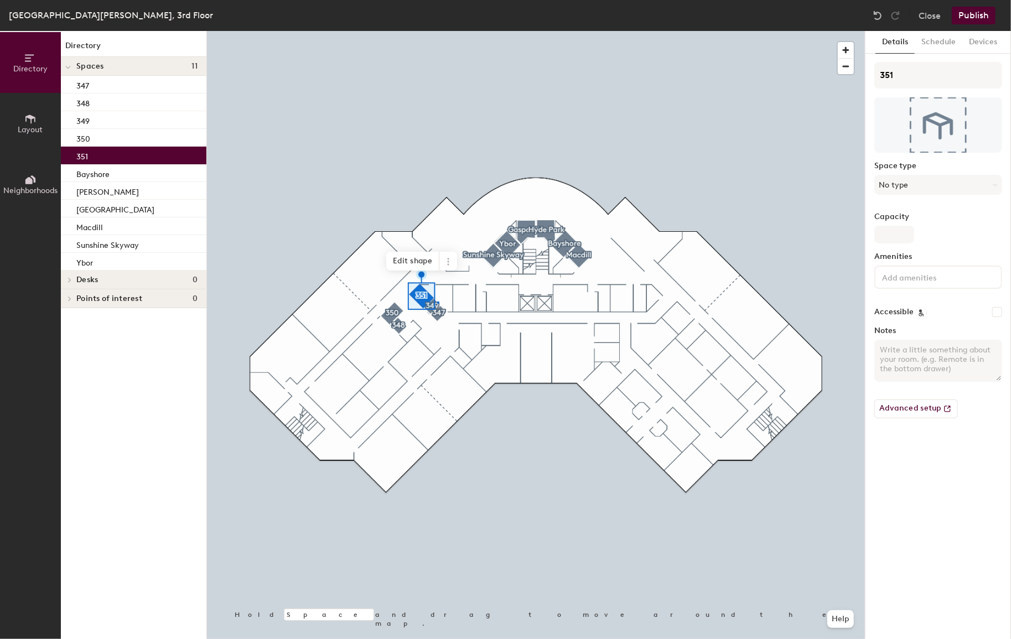
click at [437, 31] on div at bounding box center [536, 31] width 658 height 0
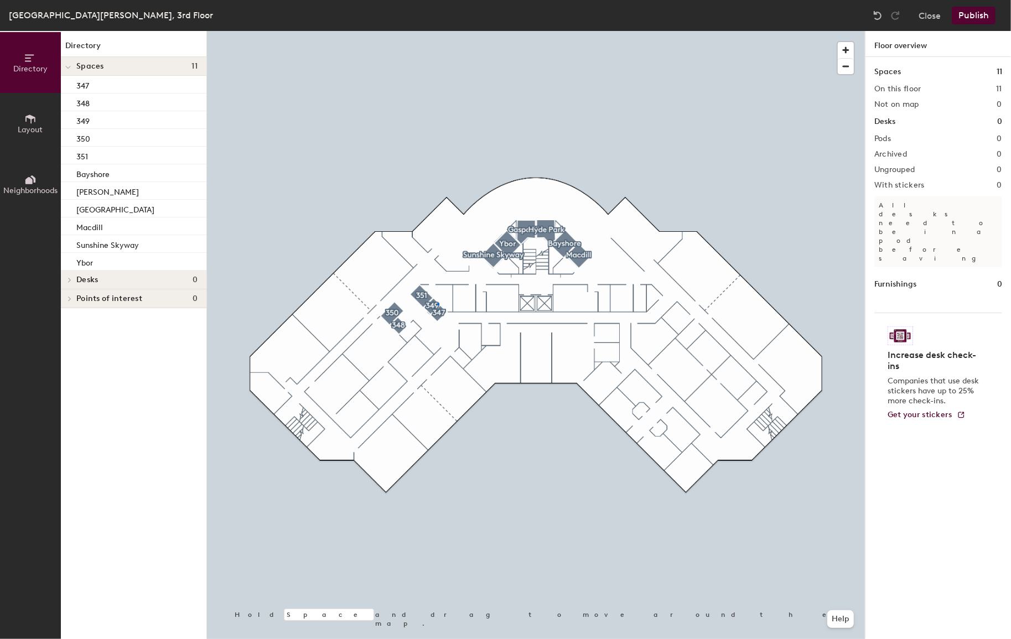
click at [437, 31] on div at bounding box center [536, 31] width 658 height 0
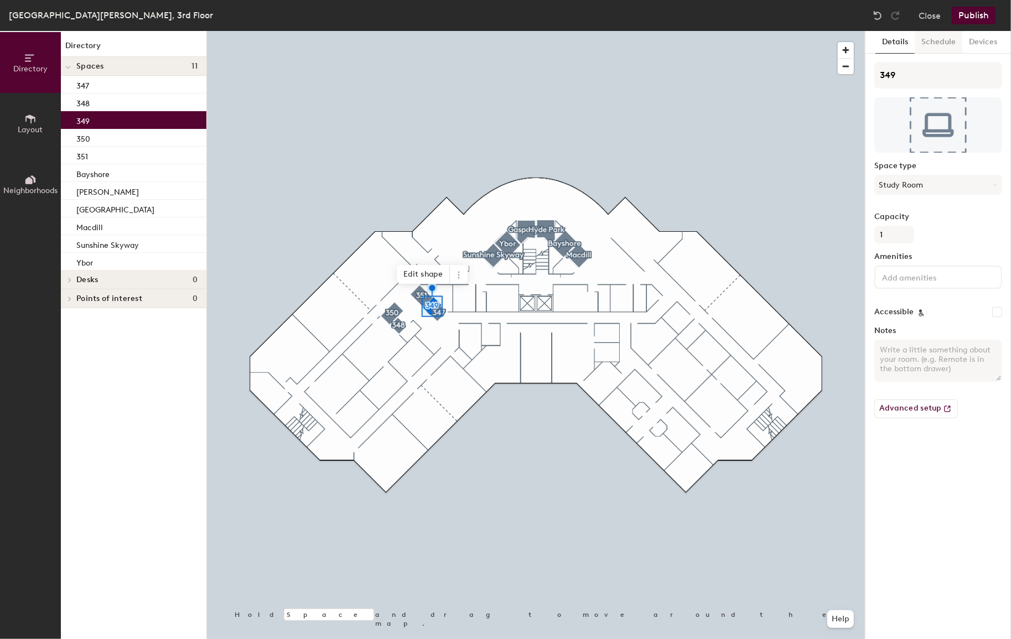
click at [930, 46] on button "Schedule" at bounding box center [939, 42] width 48 height 23
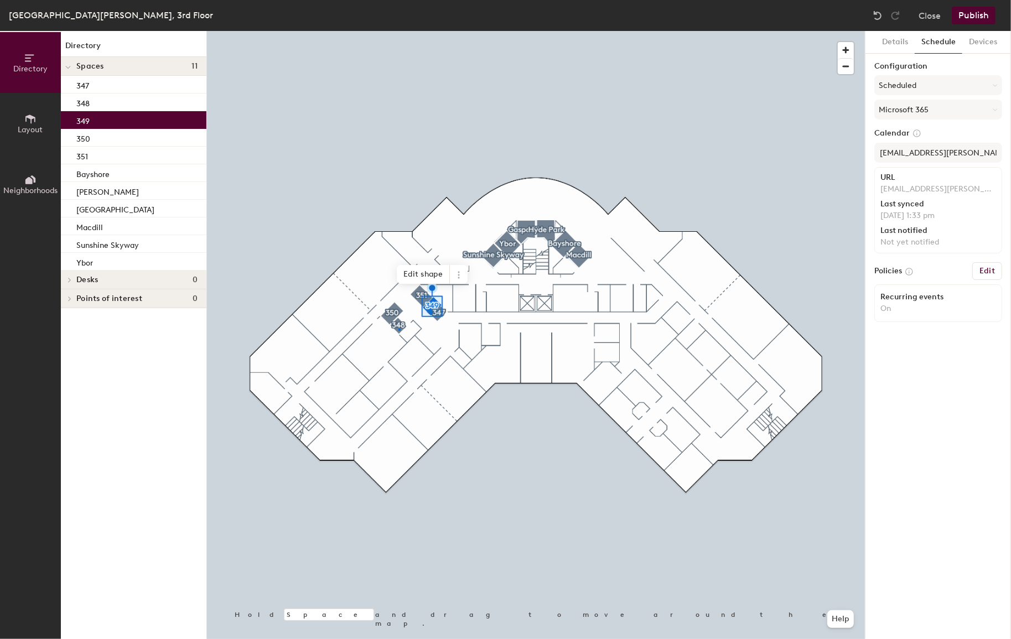
click at [398, 31] on div at bounding box center [536, 31] width 658 height 0
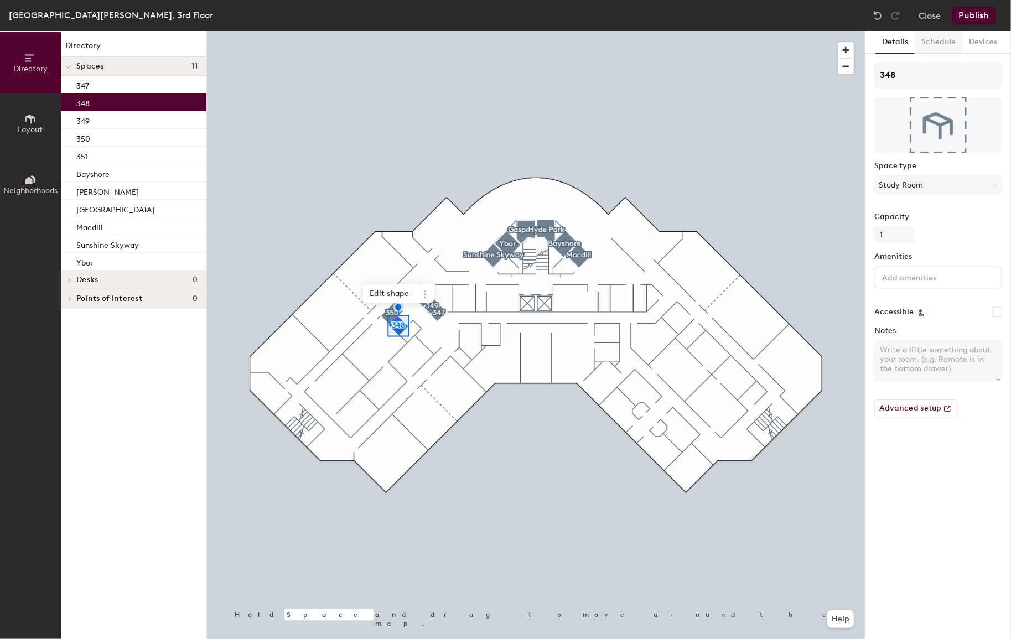
click at [946, 47] on button "Schedule" at bounding box center [939, 42] width 48 height 23
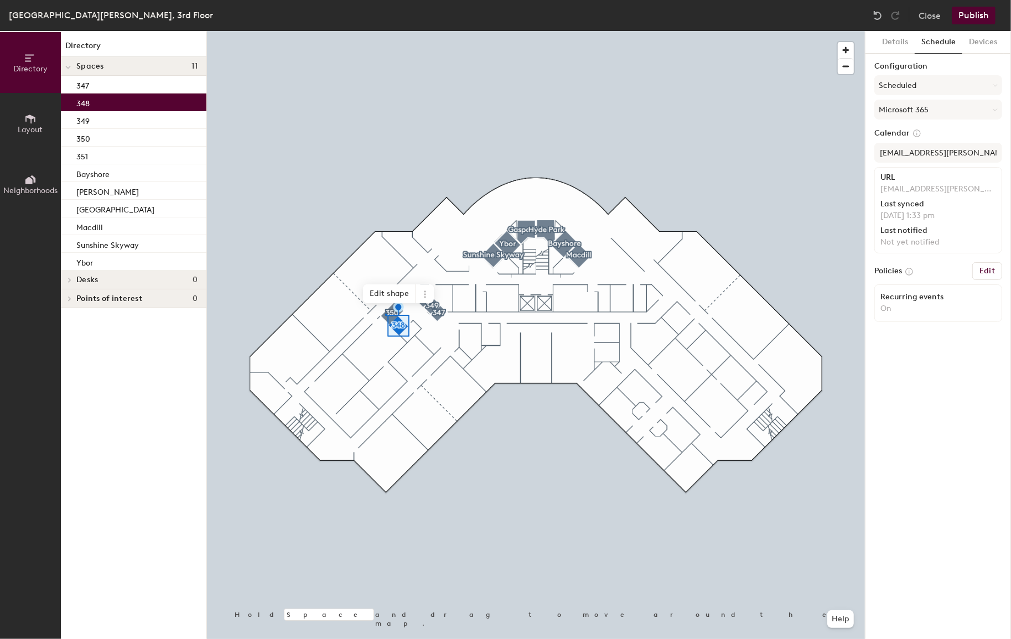
click at [385, 31] on div at bounding box center [536, 31] width 658 height 0
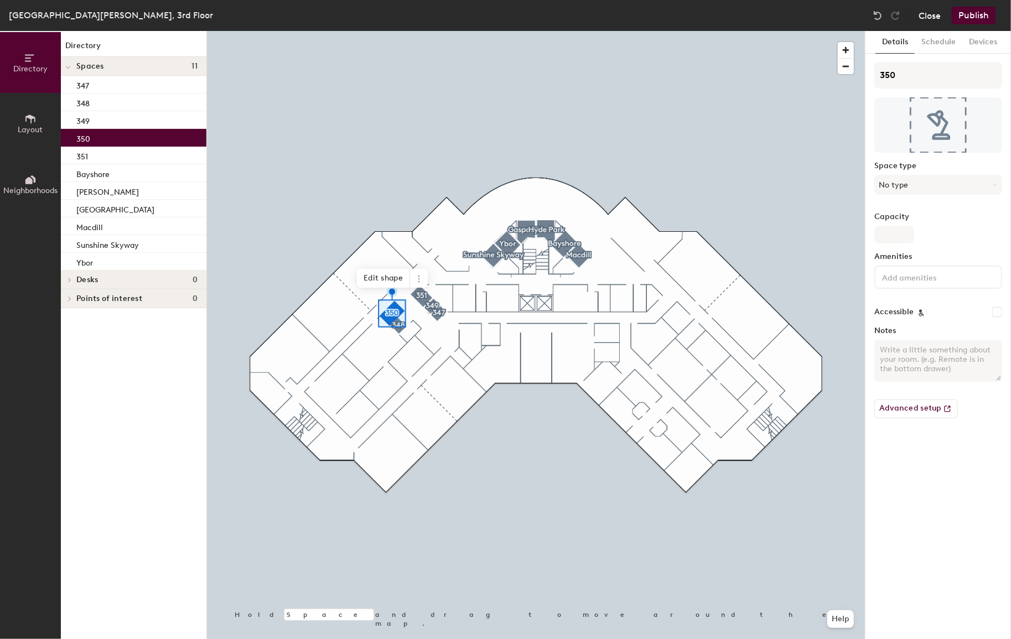
click at [932, 17] on button "Close" at bounding box center [930, 16] width 22 height 18
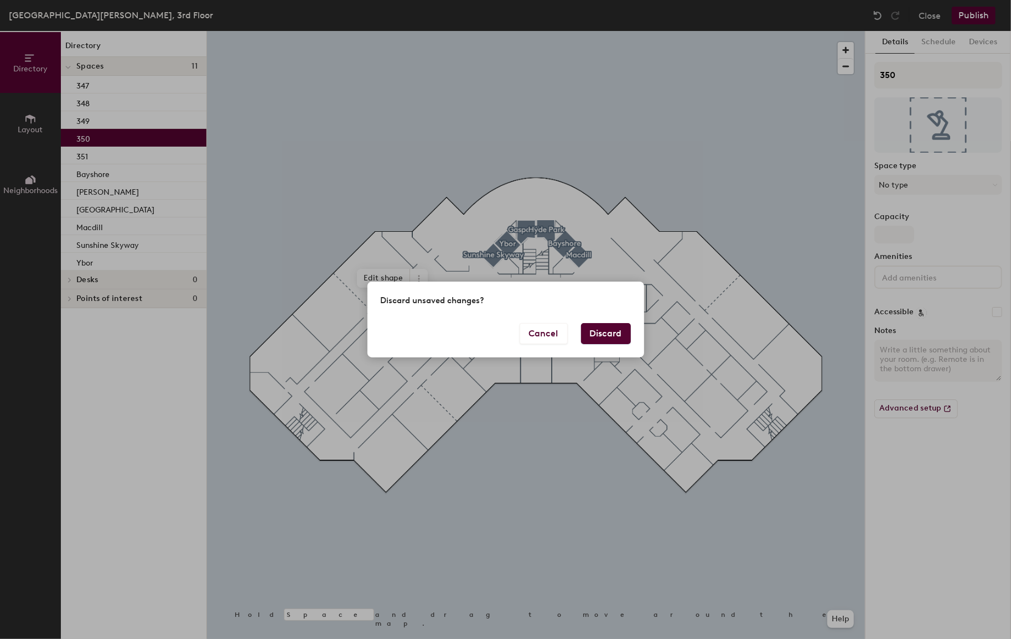
click at [605, 335] on button "Discard" at bounding box center [606, 333] width 50 height 21
